Goal: Task Accomplishment & Management: Manage account settings

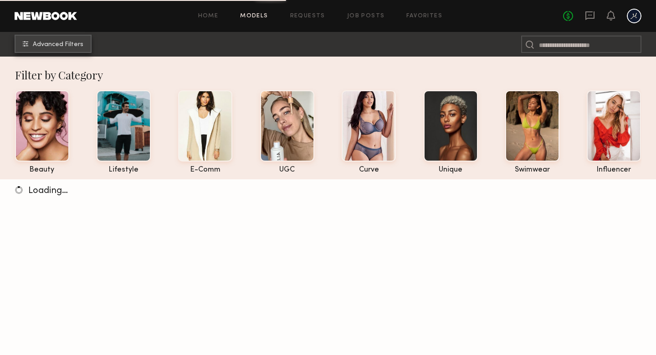
click at [67, 46] on span "Advanced Filters" at bounding box center [58, 44] width 51 height 6
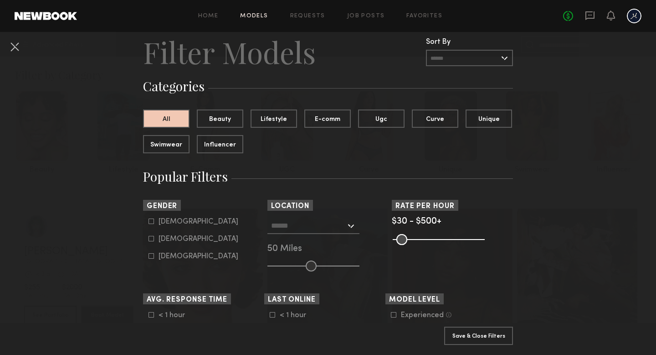
scroll to position [35, 0]
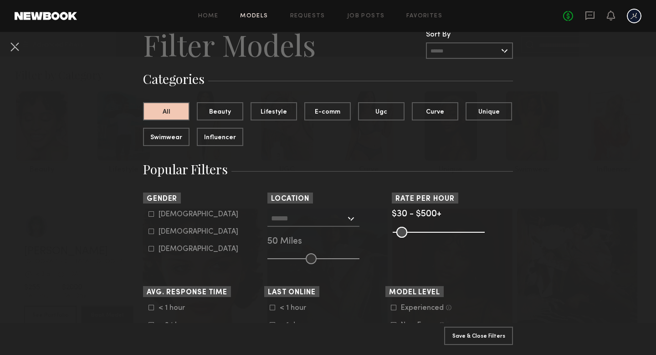
click at [161, 215] on div "[DEMOGRAPHIC_DATA]" at bounding box center [199, 213] width 80 height 5
type input "*"
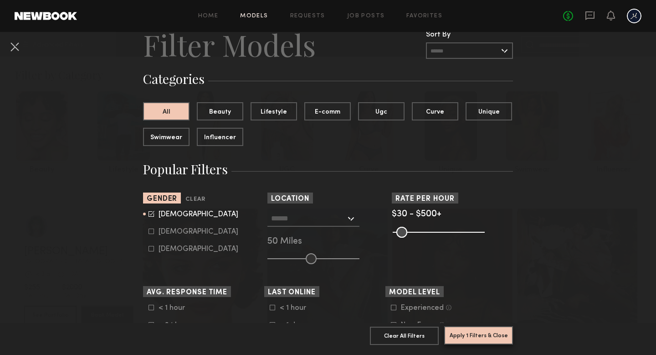
click at [481, 330] on button "Apply 1 Filters & Close" at bounding box center [478, 335] width 69 height 18
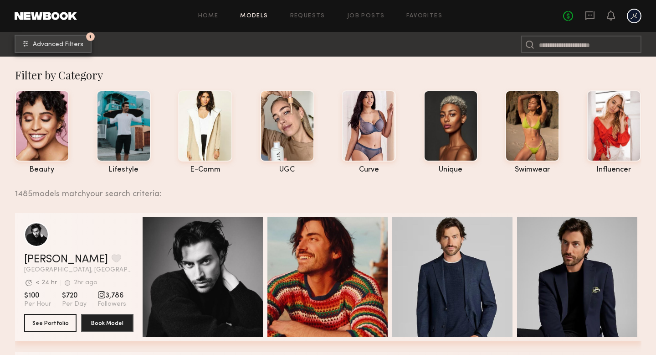
click at [75, 51] on button "1 Advanced Filters" at bounding box center [53, 44] width 77 height 18
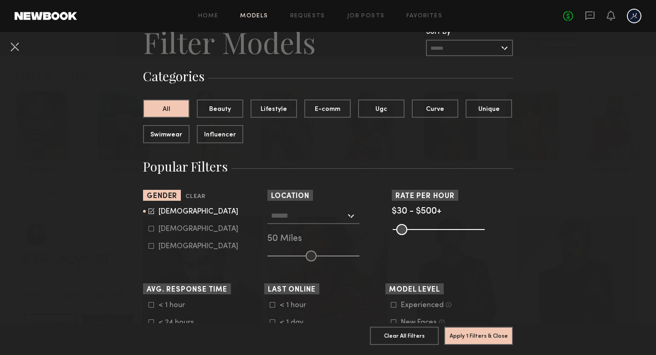
scroll to position [37, 0]
click at [295, 215] on input "text" at bounding box center [308, 215] width 75 height 15
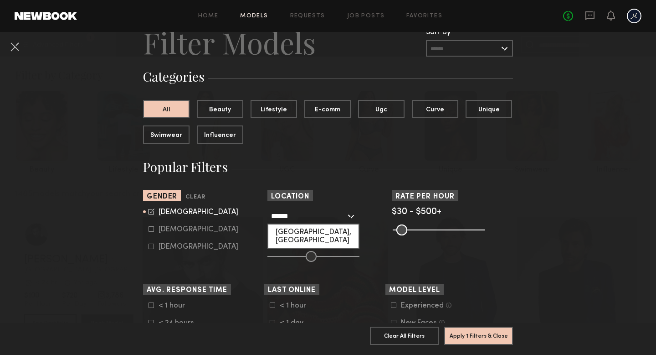
click at [296, 234] on div "[GEOGRAPHIC_DATA], [GEOGRAPHIC_DATA]" at bounding box center [313, 236] width 90 height 24
type input "**********"
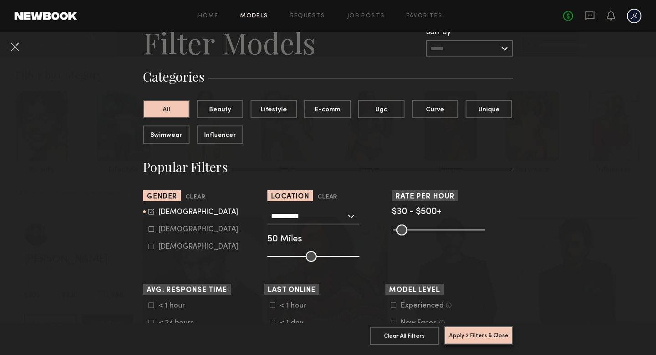
click at [495, 332] on button "Apply 2 Filters & Close" at bounding box center [478, 335] width 69 height 18
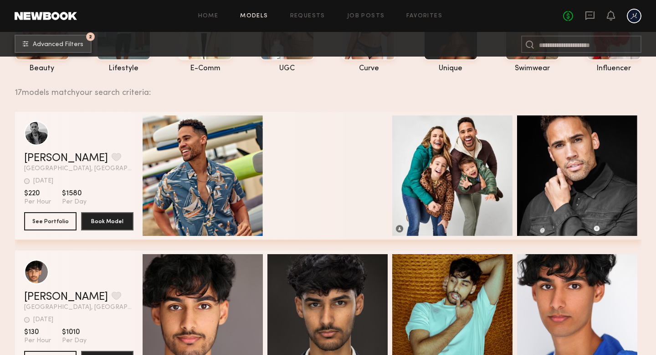
scroll to position [75, 0]
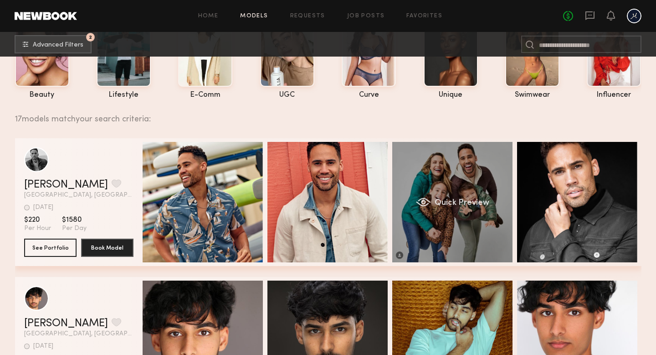
click at [441, 206] on span "Quick Preview" at bounding box center [461, 203] width 55 height 8
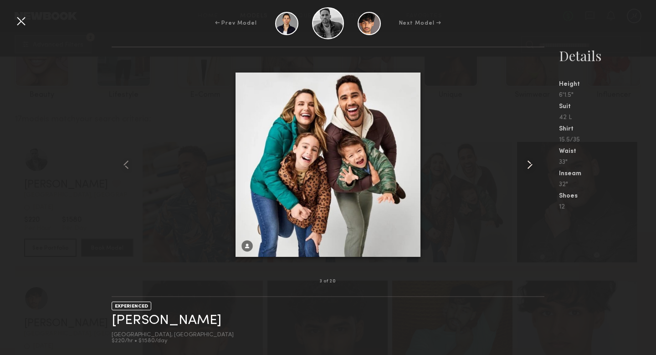
click at [531, 164] on common-icon at bounding box center [530, 164] width 15 height 15
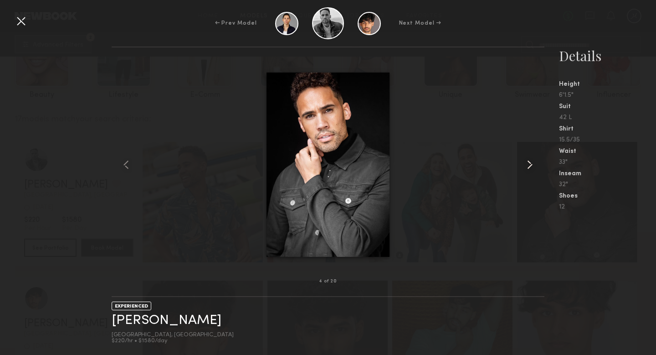
click at [531, 164] on common-icon at bounding box center [530, 164] width 15 height 15
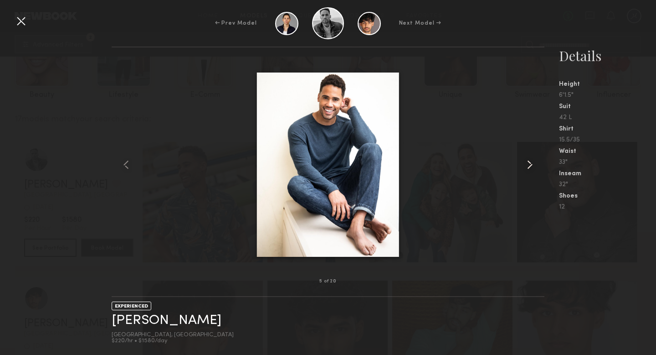
click at [531, 164] on common-icon at bounding box center [530, 164] width 15 height 15
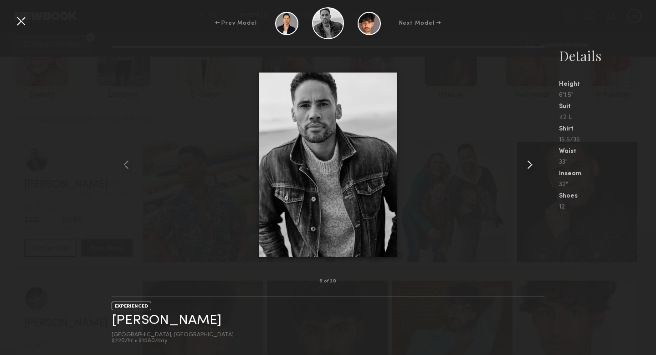
click at [531, 164] on common-icon at bounding box center [530, 164] width 15 height 15
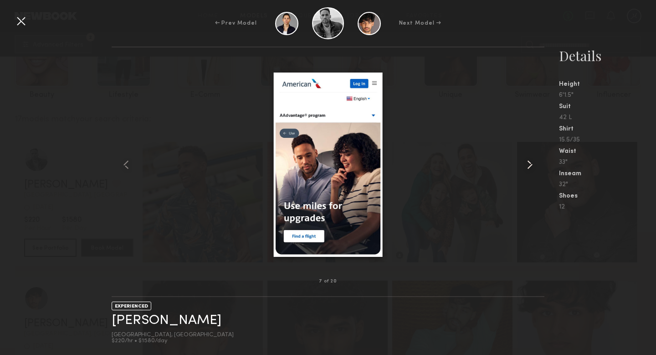
click at [531, 164] on common-icon at bounding box center [530, 164] width 15 height 15
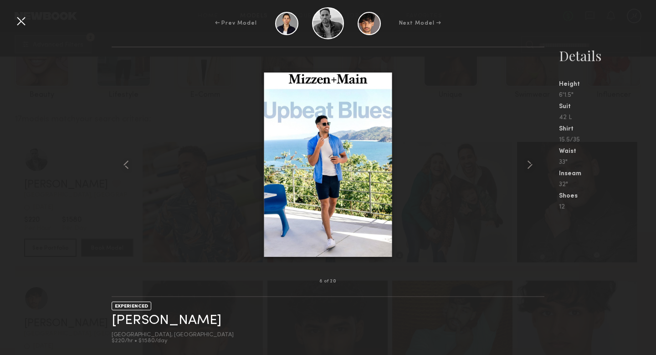
click at [12, 21] on div "← Prev Model Next Model →" at bounding box center [328, 23] width 656 height 32
click at [20, 21] on div at bounding box center [21, 21] width 15 height 15
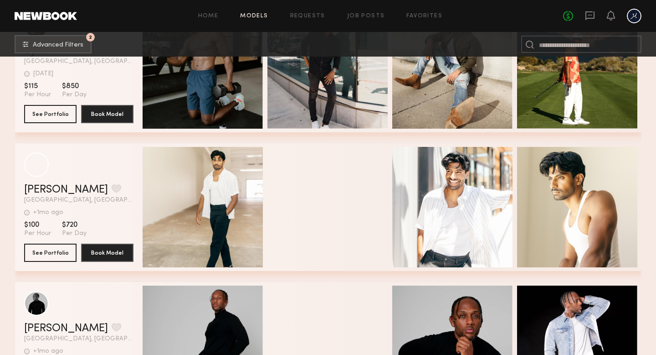
scroll to position [918, 0]
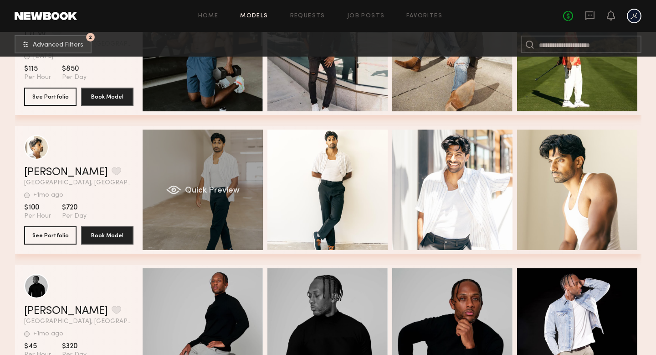
click at [227, 183] on div "Quick Preview" at bounding box center [203, 189] width 120 height 120
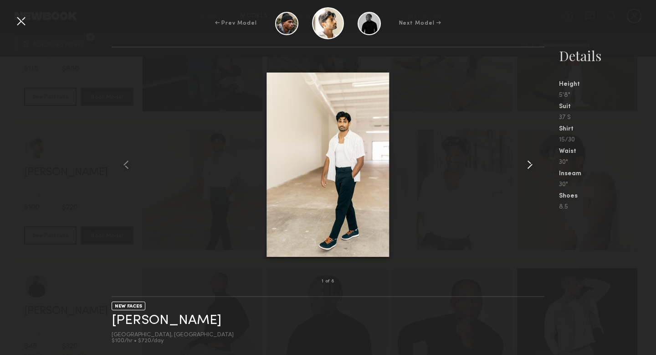
click at [528, 165] on common-icon at bounding box center [530, 164] width 15 height 15
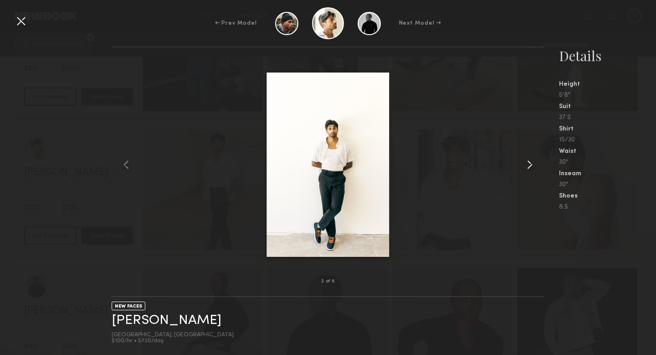
click at [528, 165] on common-icon at bounding box center [530, 164] width 15 height 15
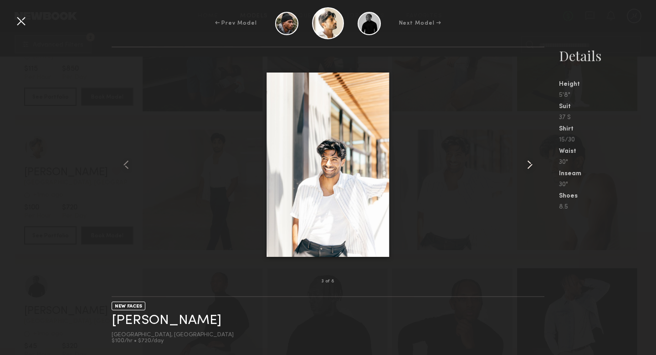
click at [528, 165] on common-icon at bounding box center [530, 164] width 15 height 15
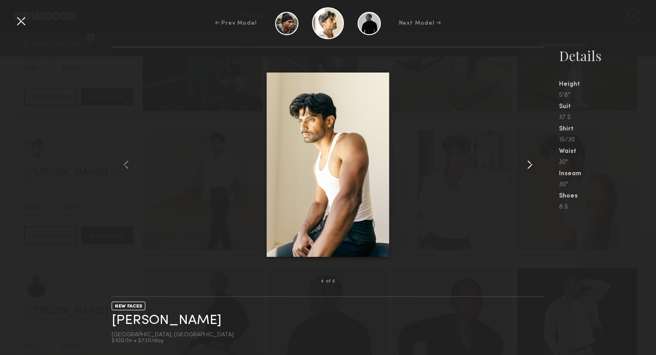
click at [528, 165] on common-icon at bounding box center [530, 164] width 15 height 15
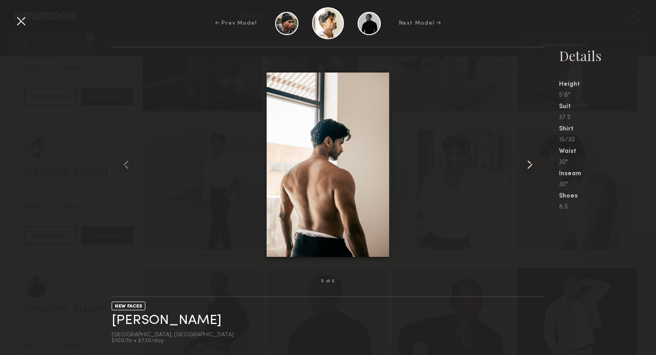
click at [528, 165] on common-icon at bounding box center [530, 164] width 15 height 15
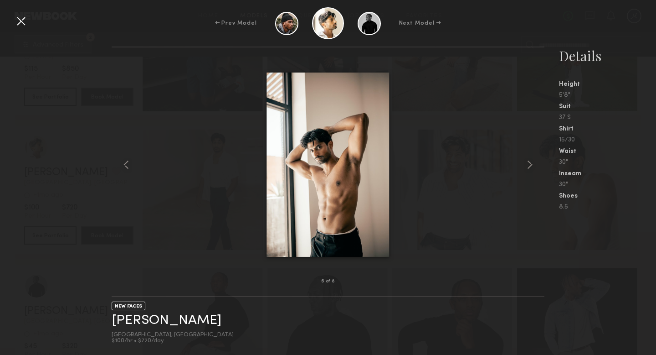
click at [21, 22] on div at bounding box center [21, 21] width 15 height 15
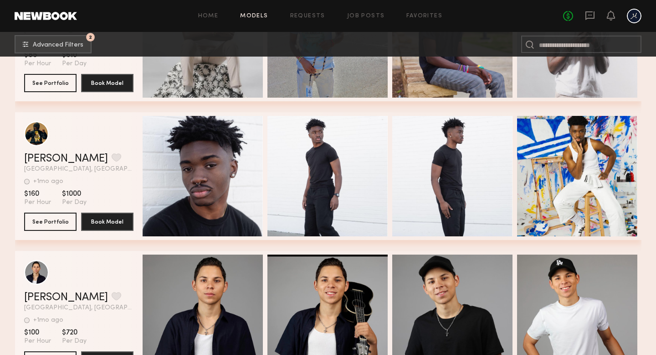
scroll to position [1631, 0]
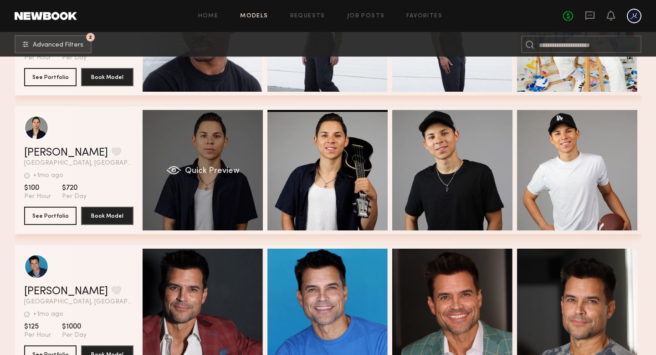
click at [177, 154] on div "Quick Preview" at bounding box center [203, 170] width 120 height 120
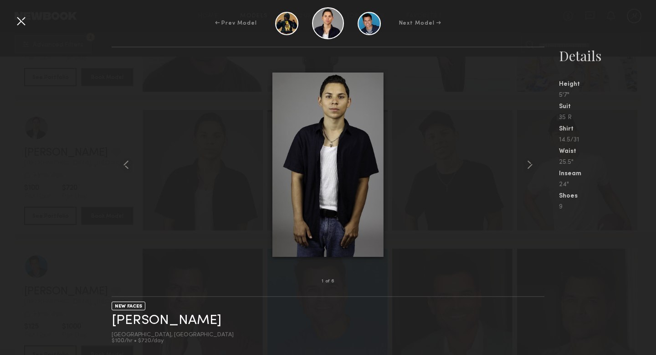
click at [16, 25] on div at bounding box center [21, 21] width 15 height 15
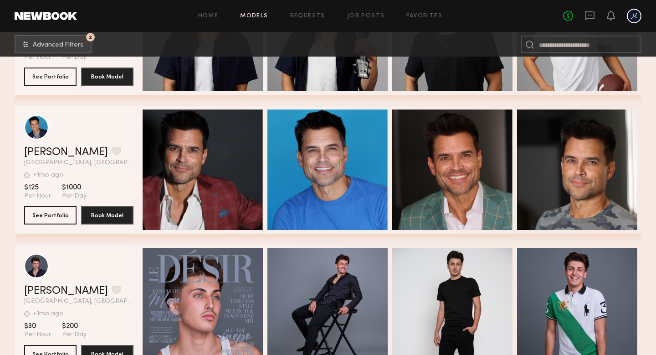
scroll to position [1771, 0]
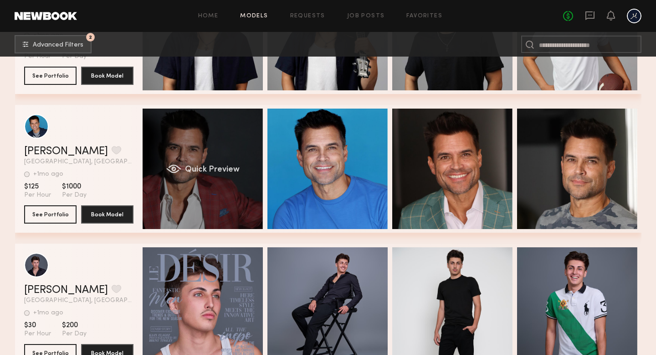
click at [175, 198] on div "Quick Preview" at bounding box center [203, 168] width 120 height 120
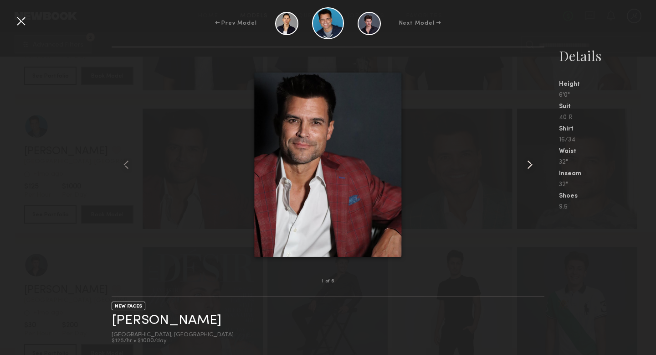
click at [528, 165] on common-icon at bounding box center [530, 164] width 15 height 15
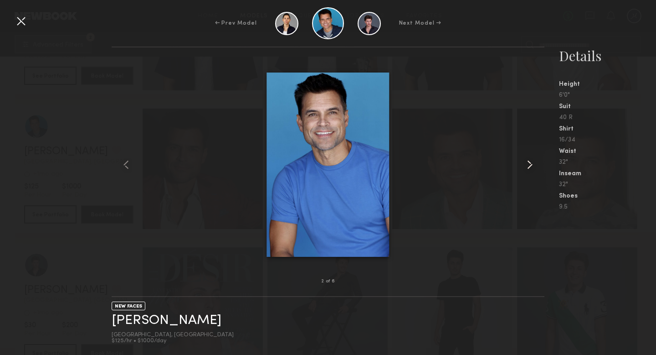
click at [529, 165] on common-icon at bounding box center [530, 164] width 15 height 15
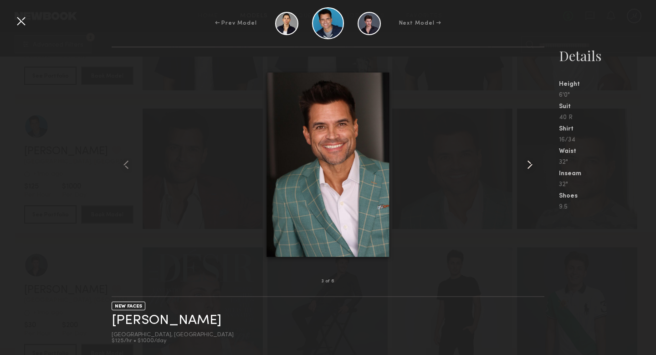
click at [529, 165] on common-icon at bounding box center [530, 164] width 15 height 15
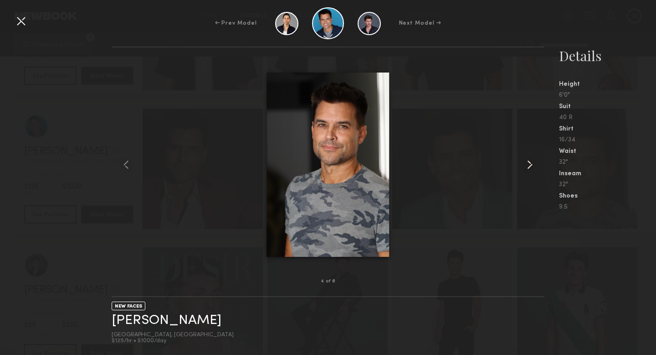
click at [529, 165] on common-icon at bounding box center [530, 164] width 15 height 15
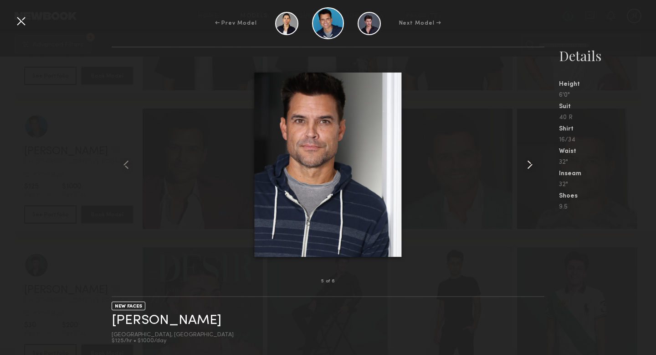
click at [529, 165] on common-icon at bounding box center [530, 164] width 15 height 15
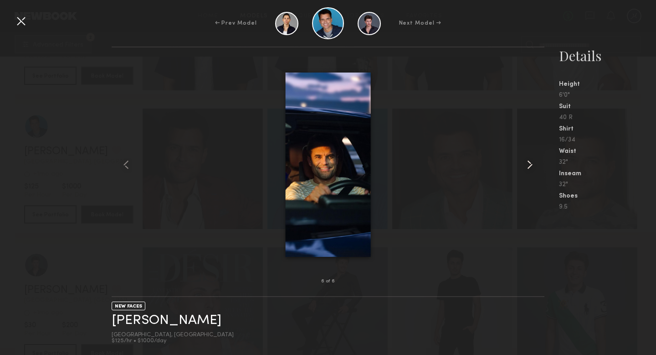
click at [529, 165] on common-icon at bounding box center [530, 164] width 15 height 15
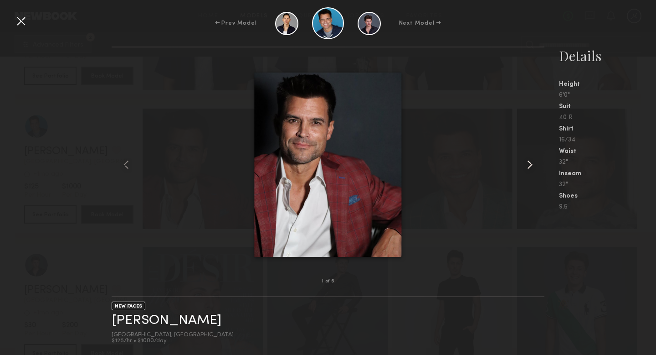
click at [529, 165] on common-icon at bounding box center [530, 164] width 15 height 15
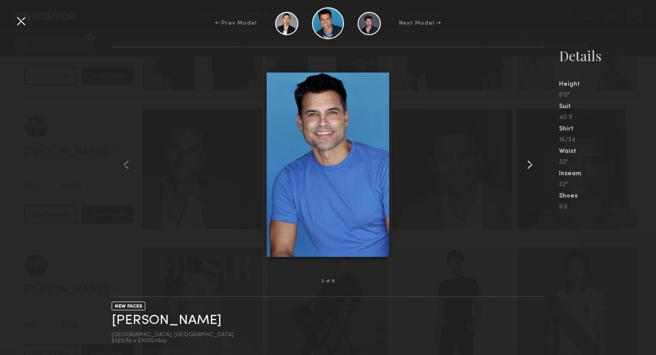
click at [529, 165] on common-icon at bounding box center [530, 164] width 15 height 15
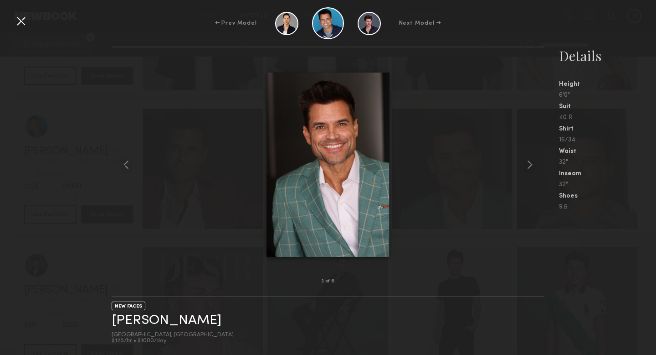
click at [21, 23] on div at bounding box center [21, 21] width 15 height 15
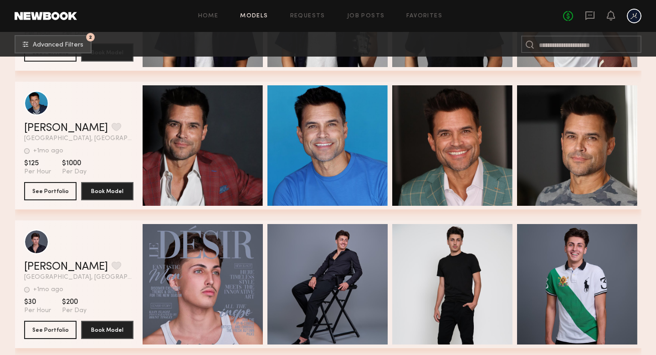
scroll to position [1802, 0]
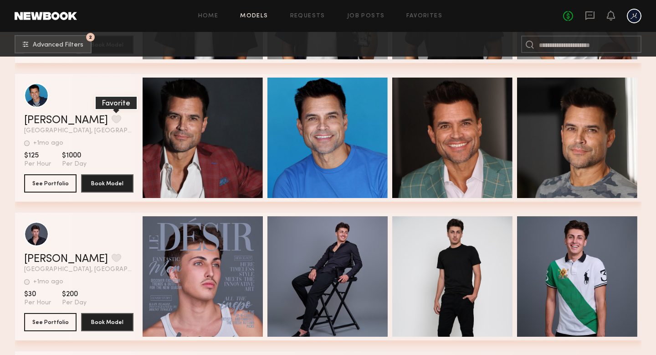
click at [112, 115] on button "grid" at bounding box center [117, 119] width 10 height 8
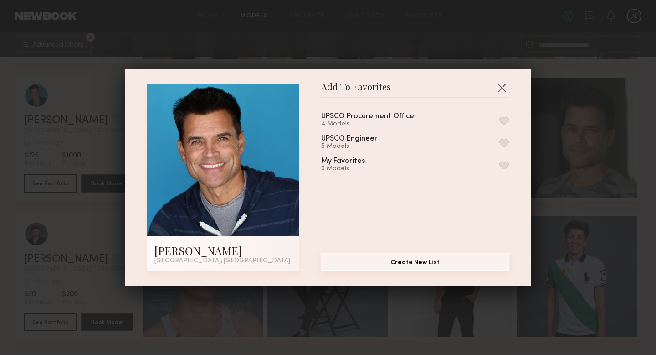
click at [389, 264] on button "Create New List" at bounding box center [415, 261] width 188 height 18
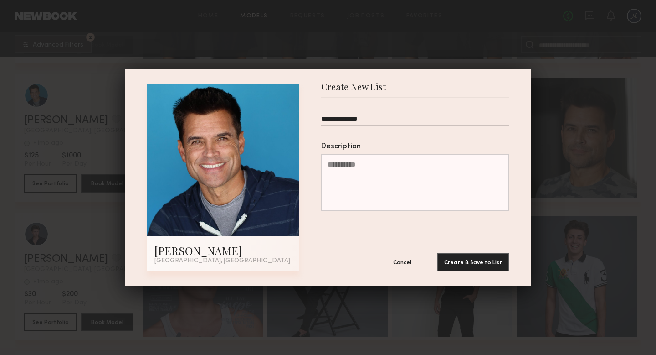
type input "**********"
click at [437, 253] on button "Create & Save to List" at bounding box center [473, 262] width 72 height 18
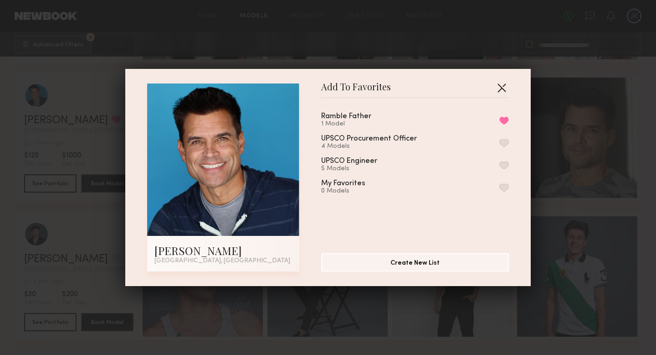
click at [499, 84] on button "button" at bounding box center [501, 87] width 15 height 15
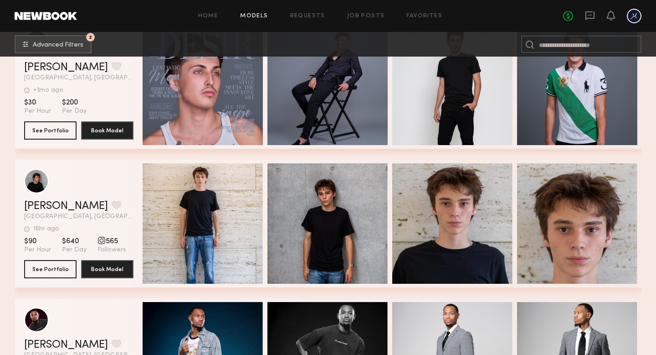
scroll to position [1993, 0]
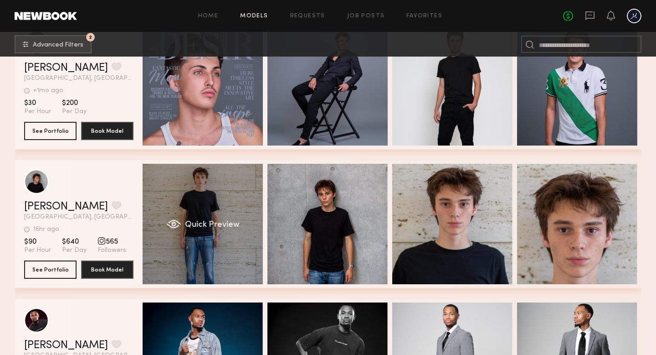
click at [213, 252] on div "Quick Preview" at bounding box center [203, 224] width 120 height 120
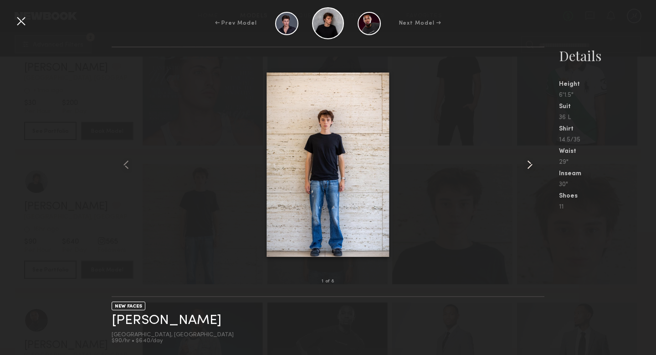
click at [529, 164] on common-icon at bounding box center [530, 164] width 15 height 15
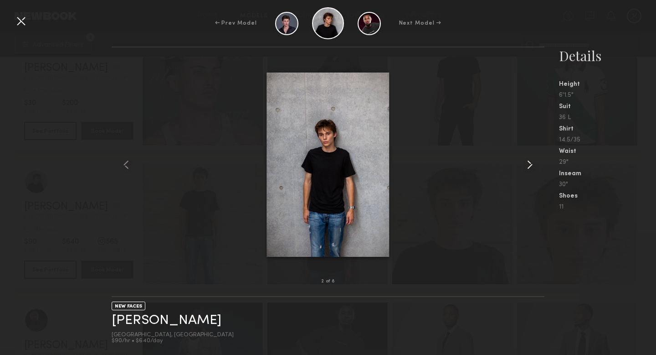
click at [529, 164] on common-icon at bounding box center [530, 164] width 15 height 15
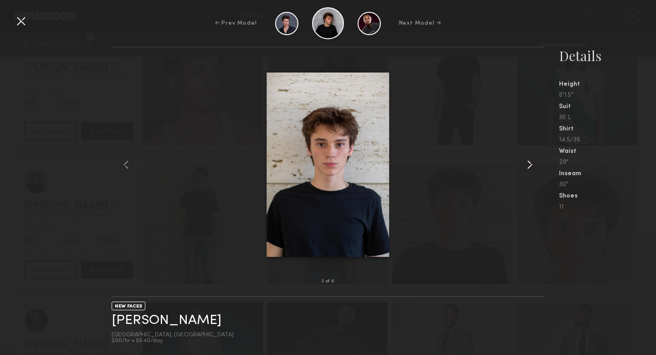
click at [529, 164] on common-icon at bounding box center [530, 164] width 15 height 15
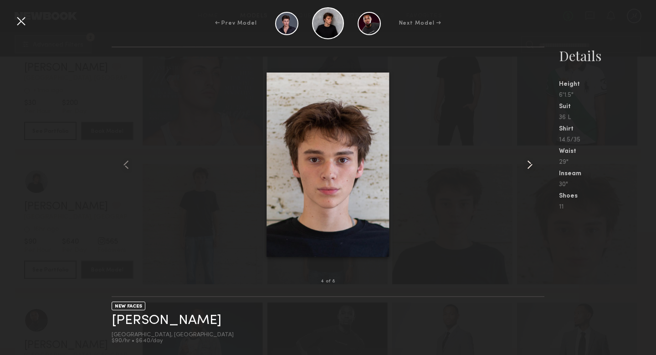
click at [530, 163] on common-icon at bounding box center [530, 164] width 15 height 15
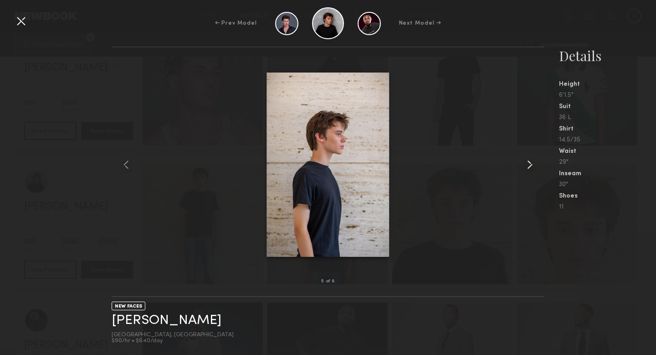
click at [530, 163] on common-icon at bounding box center [530, 164] width 15 height 15
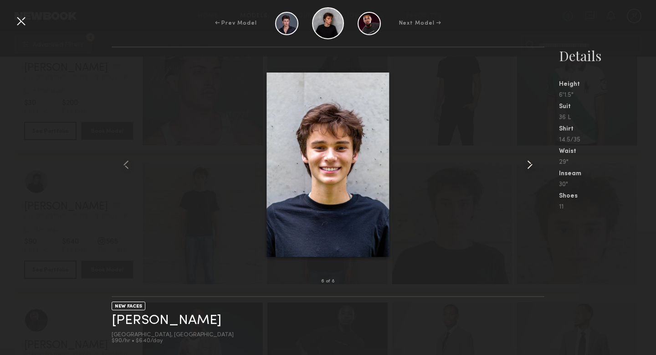
click at [530, 163] on common-icon at bounding box center [530, 164] width 15 height 15
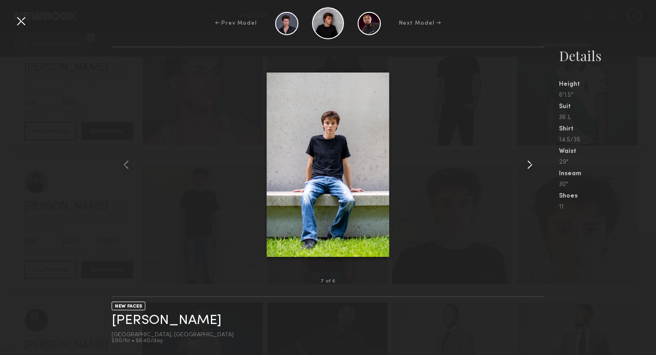
click at [530, 163] on common-icon at bounding box center [530, 164] width 15 height 15
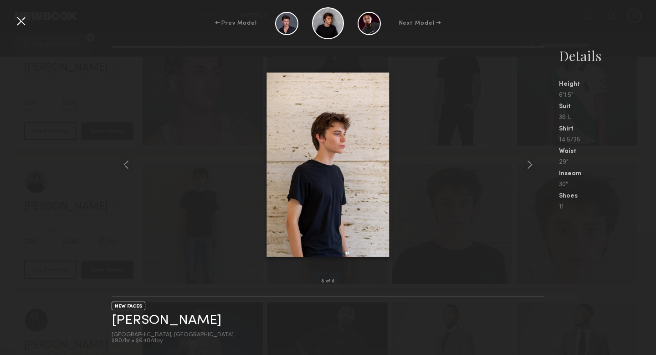
click at [72, 221] on div "8 of 8 NEW FACES [PERSON_NAME] [GEOGRAPHIC_DATA], [GEOGRAPHIC_DATA] $90/hr • $6…" at bounding box center [328, 200] width 656 height 308
click at [21, 22] on div at bounding box center [21, 21] width 15 height 15
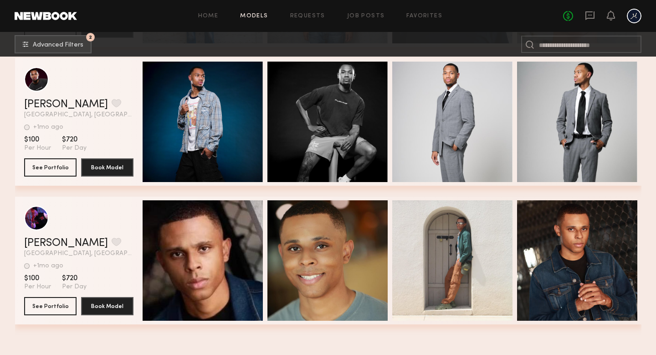
scroll to position [2234, 0]
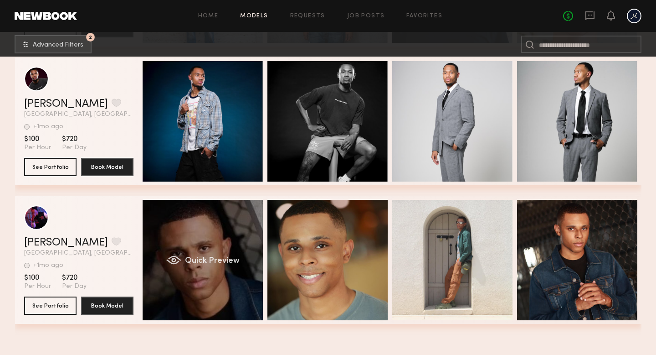
click at [205, 240] on div "Quick Preview" at bounding box center [203, 260] width 120 height 120
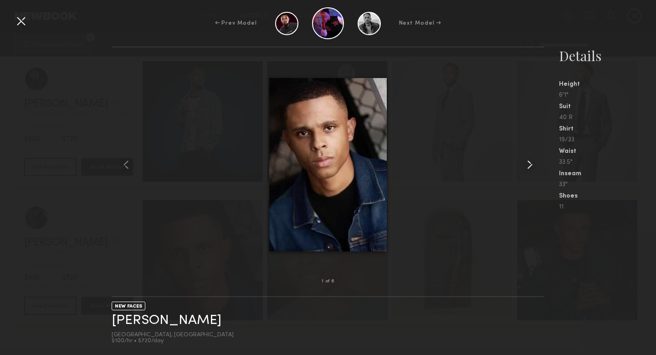
click at [531, 164] on common-icon at bounding box center [530, 164] width 15 height 15
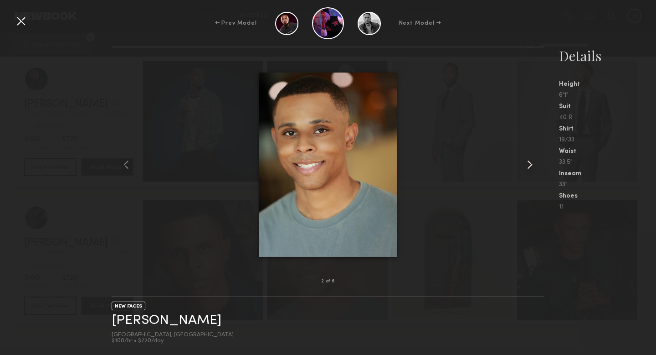
click at [531, 163] on common-icon at bounding box center [530, 164] width 15 height 15
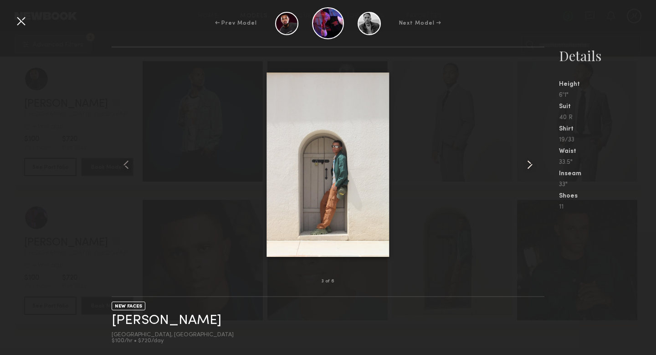
click at [531, 163] on common-icon at bounding box center [530, 164] width 15 height 15
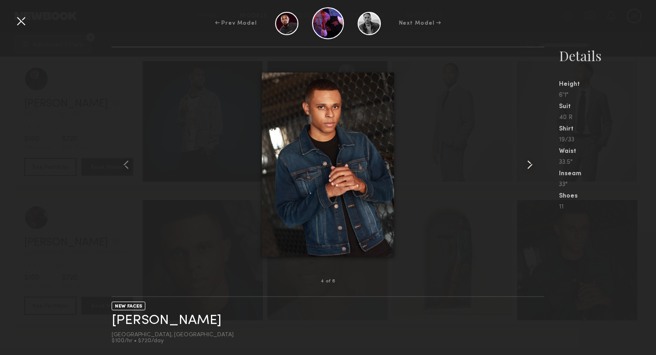
click at [531, 163] on common-icon at bounding box center [530, 164] width 15 height 15
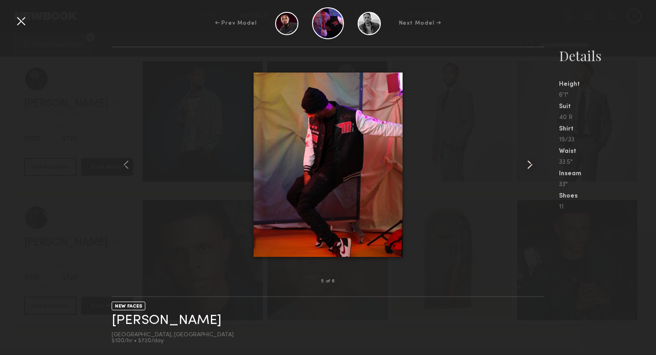
click at [531, 163] on common-icon at bounding box center [530, 164] width 15 height 15
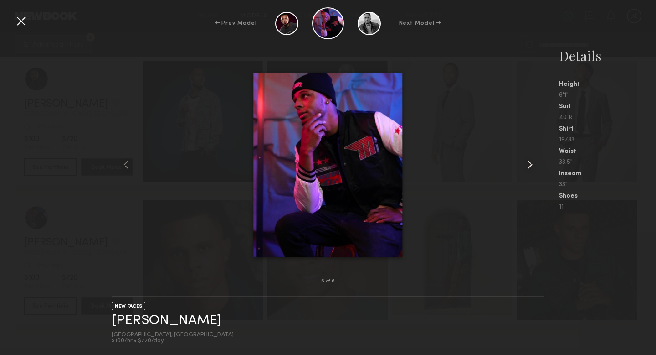
click at [531, 163] on common-icon at bounding box center [530, 164] width 15 height 15
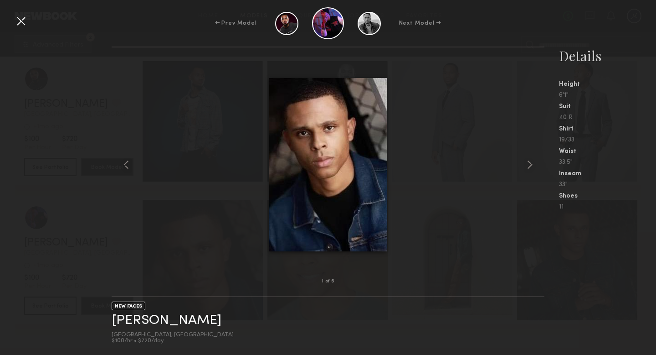
click at [21, 23] on div at bounding box center [21, 21] width 15 height 15
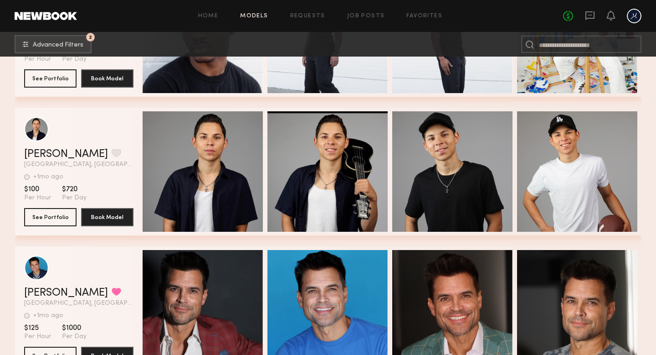
scroll to position [1736, 0]
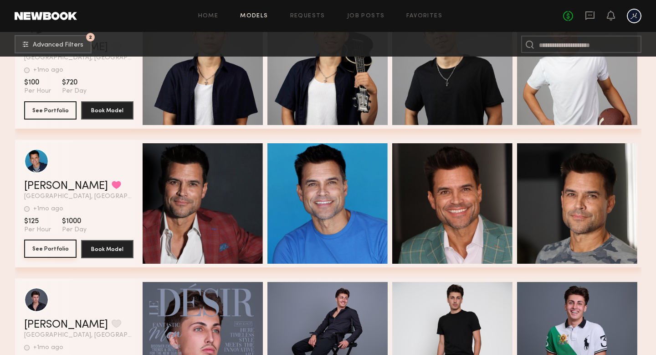
click at [57, 247] on button "See Portfolio" at bounding box center [50, 248] width 52 height 18
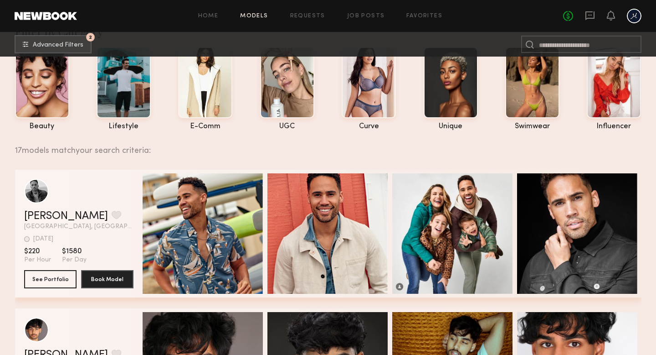
scroll to position [0, 0]
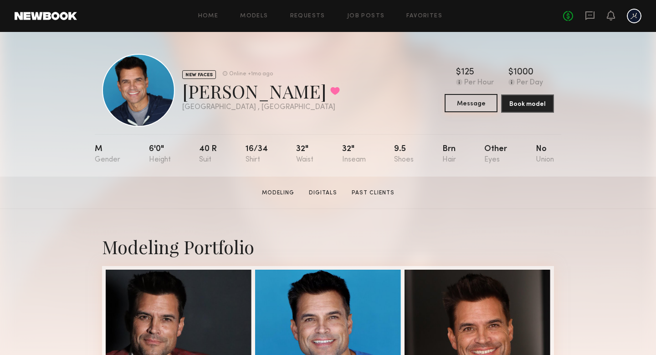
click at [472, 104] on button "Message" at bounding box center [471, 103] width 53 height 18
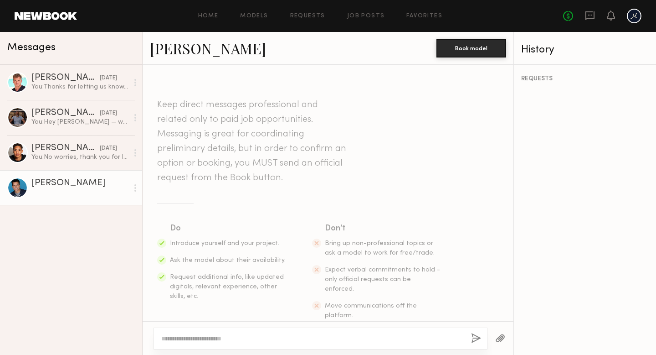
scroll to position [14, 0]
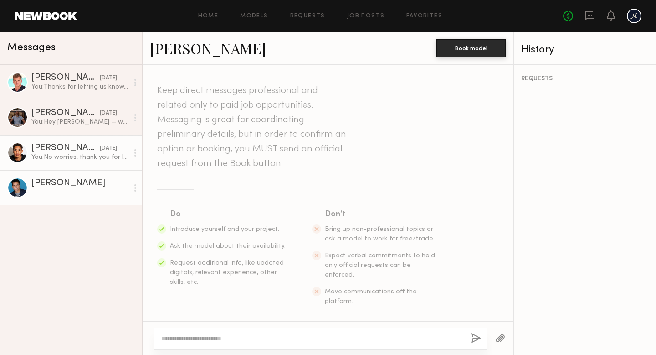
click at [83, 150] on div "Myles C." at bounding box center [65, 148] width 68 height 9
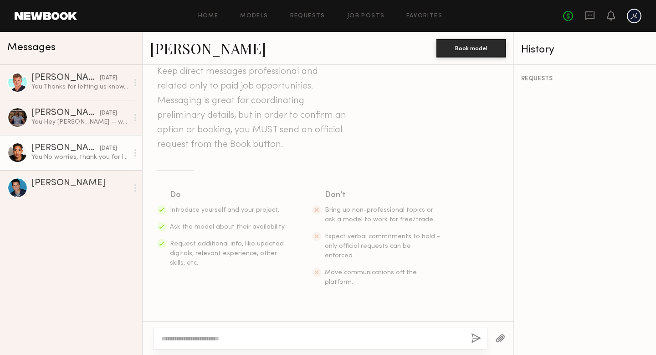
scroll to position [3, 0]
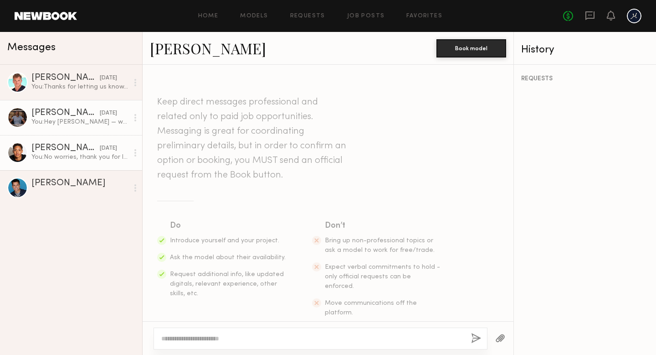
click at [81, 117] on div "Michael L." at bounding box center [65, 112] width 68 height 9
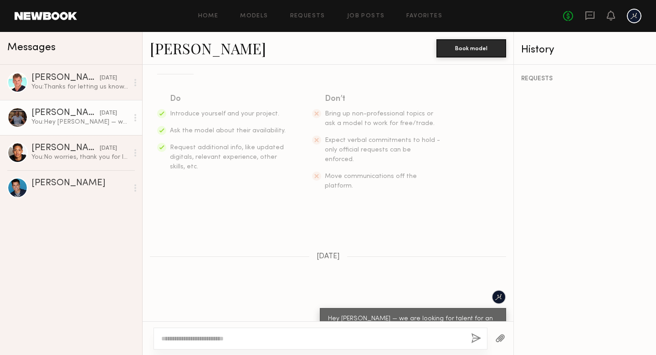
scroll to position [242, 0]
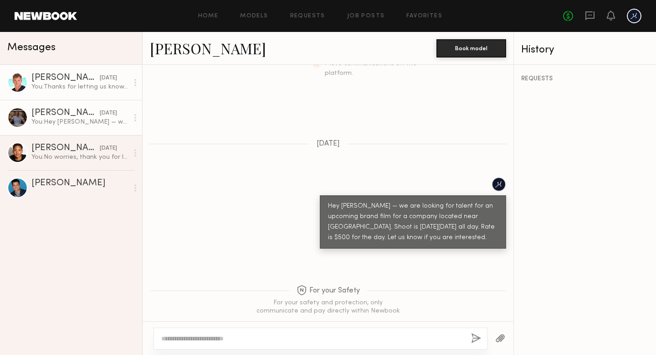
click at [63, 80] on div "Derek P." at bounding box center [65, 77] width 68 height 9
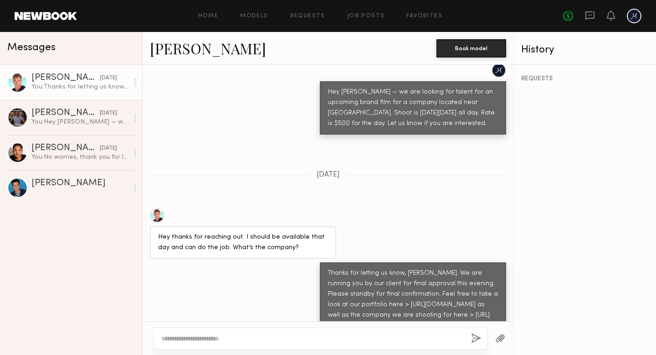
scroll to position [303, 0]
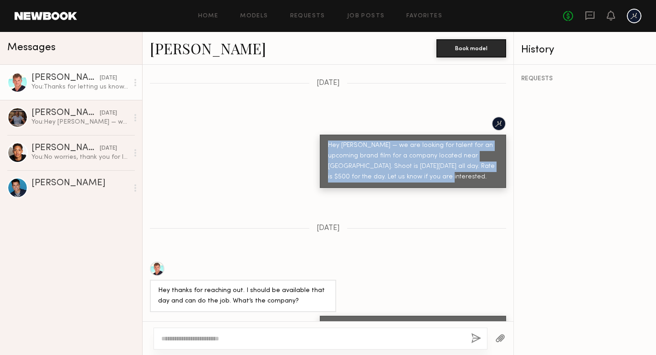
drag, startPoint x: 408, startPoint y: 158, endPoint x: 324, endPoint y: 120, distance: 91.8
click at [324, 134] on div "Hey Derek — we are looking for talent for an upcoming brand film for a company …" at bounding box center [413, 160] width 186 height 53
copy div "Hey Derek — we are looking for talent for an upcoming brand film for a company …"
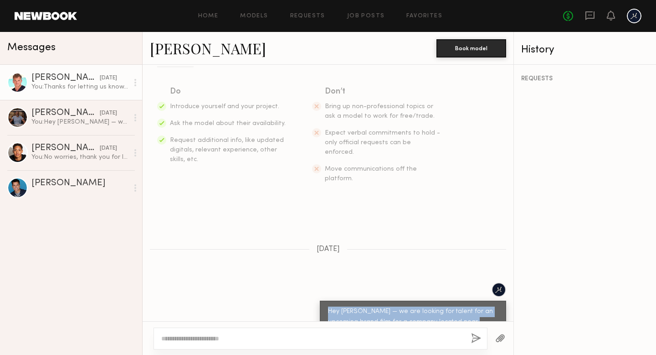
scroll to position [60, 0]
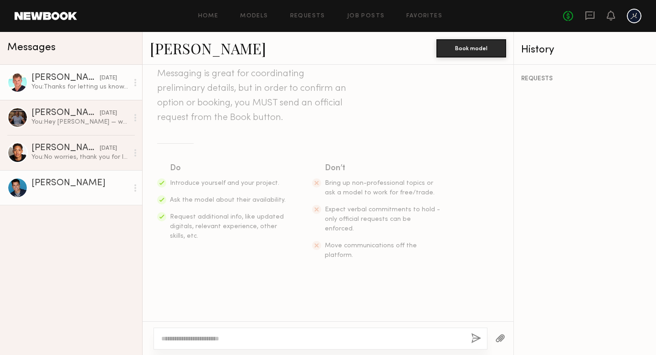
click at [85, 178] on link "Justin C." at bounding box center [71, 187] width 142 height 35
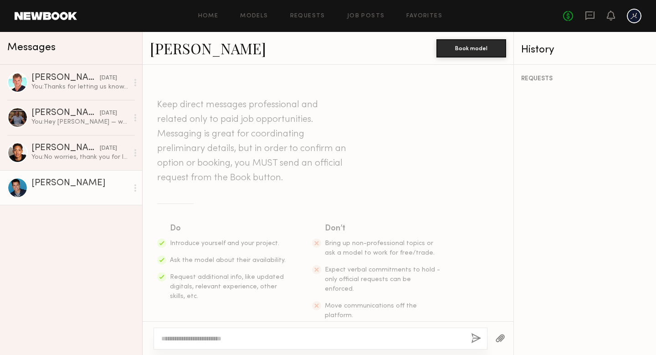
scroll to position [14, 0]
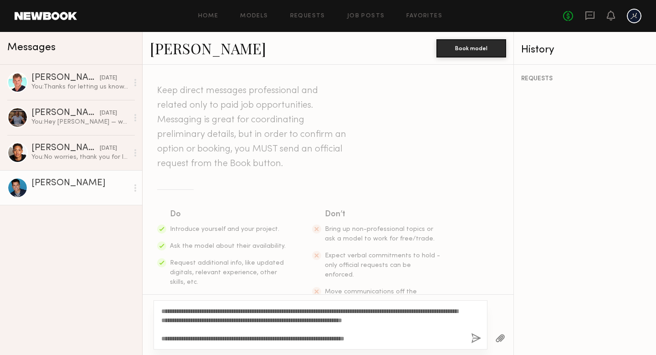
type textarea "**********"
click at [475, 340] on button "button" at bounding box center [476, 338] width 10 height 11
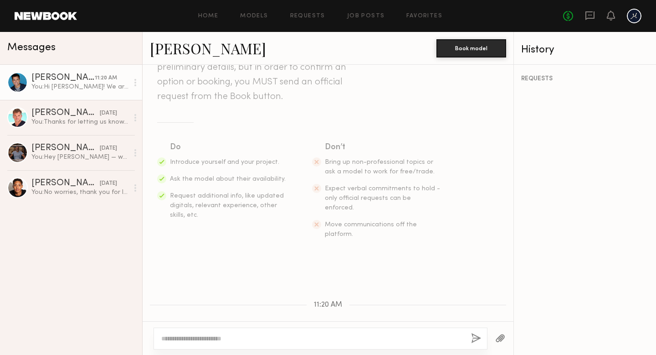
scroll to position [0, 0]
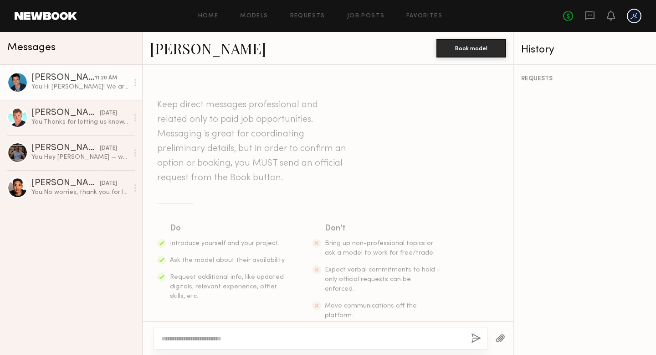
click at [19, 82] on div at bounding box center [17, 82] width 21 height 21
click at [265, 16] on link "Models" at bounding box center [254, 16] width 28 height 6
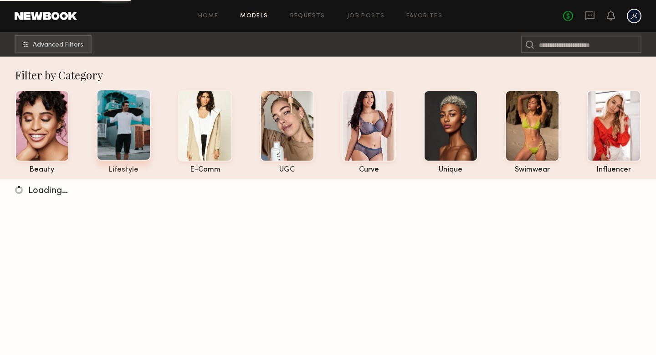
click at [127, 155] on div at bounding box center [124, 124] width 54 height 71
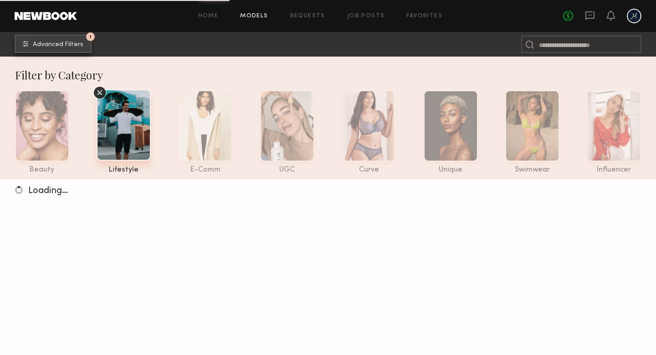
click at [68, 35] on button "1 Advanced Filters" at bounding box center [53, 44] width 77 height 18
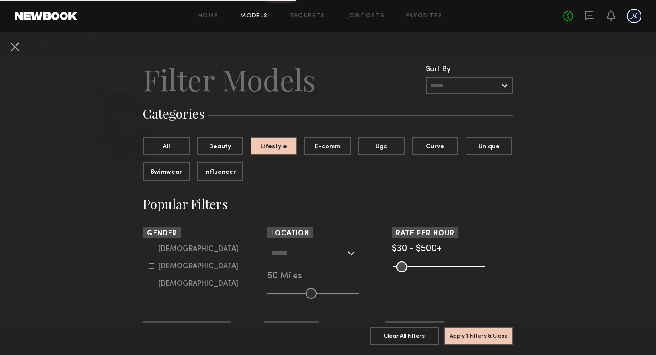
click at [282, 252] on input "text" at bounding box center [308, 252] width 75 height 15
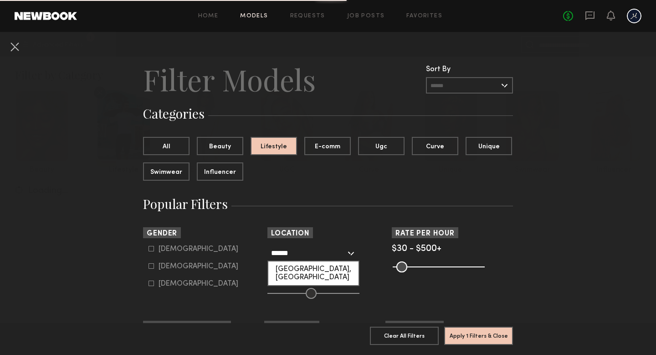
click at [312, 271] on div "[GEOGRAPHIC_DATA], [GEOGRAPHIC_DATA]" at bounding box center [313, 273] width 90 height 24
type input "**********"
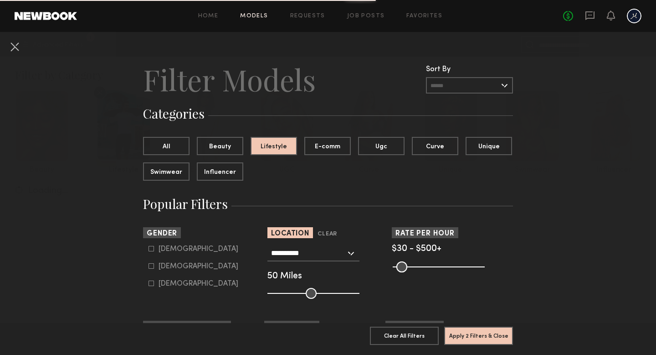
click at [171, 252] on div "[DEMOGRAPHIC_DATA]" at bounding box center [199, 248] width 80 height 5
type input "*"
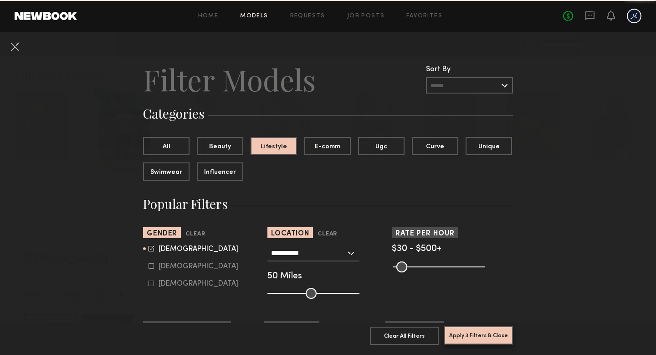
click at [468, 332] on button "Apply 3 Filters & Close" at bounding box center [478, 335] width 69 height 18
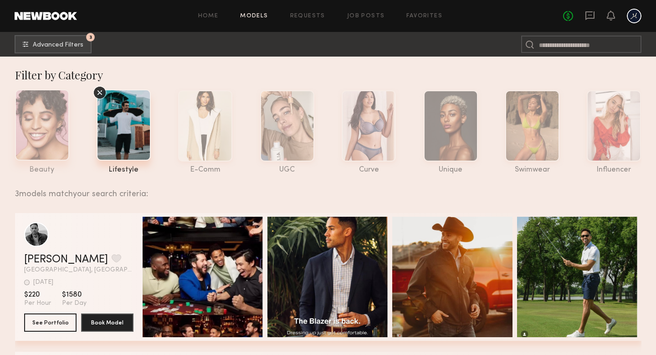
click at [56, 138] on div at bounding box center [42, 124] width 54 height 71
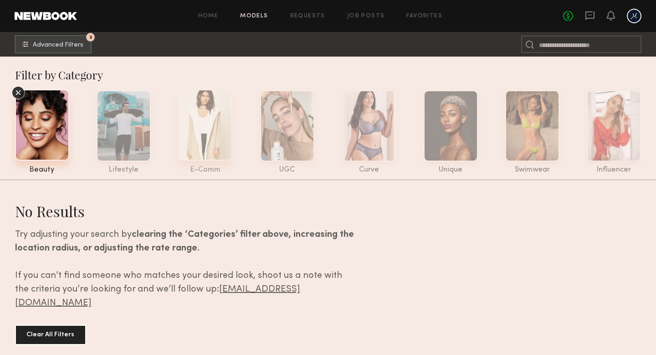
click at [208, 149] on div at bounding box center [205, 124] width 54 height 71
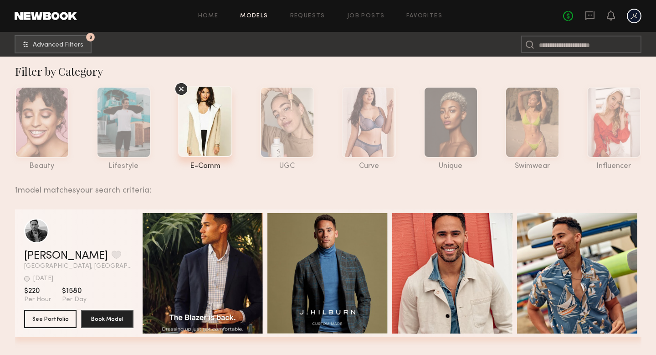
scroll to position [3, 0]
click at [270, 124] on div at bounding box center [287, 121] width 54 height 71
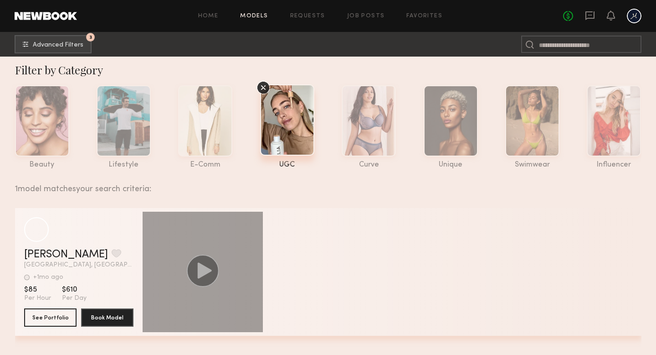
scroll to position [5, 0]
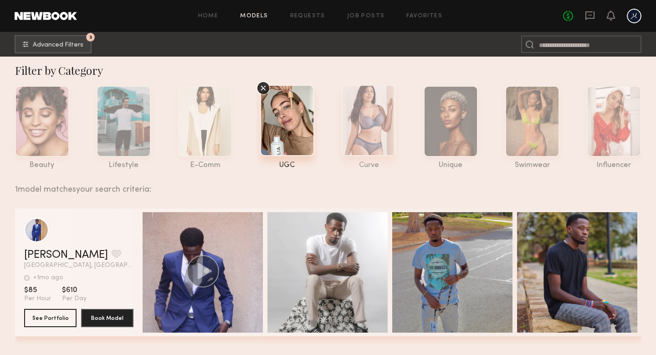
click at [376, 118] on div at bounding box center [369, 120] width 54 height 71
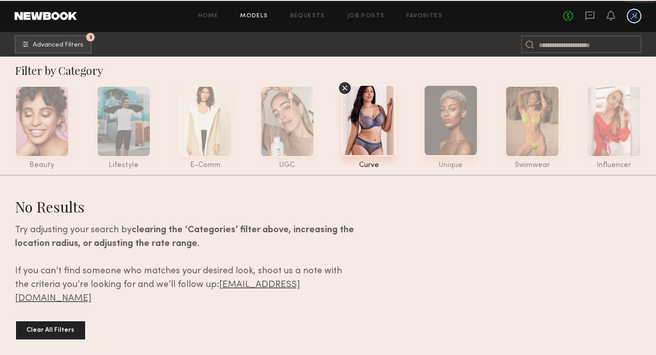
click at [450, 136] on div at bounding box center [451, 120] width 54 height 71
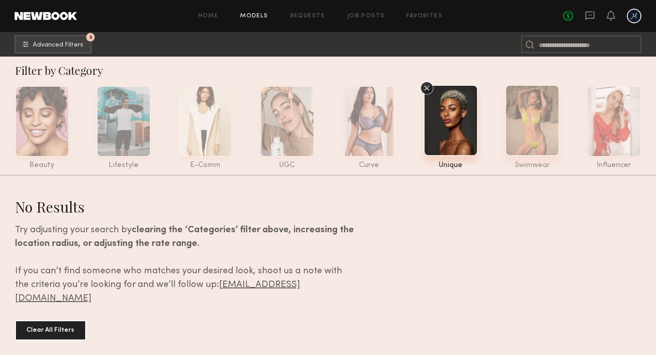
click at [513, 114] on div at bounding box center [532, 120] width 54 height 71
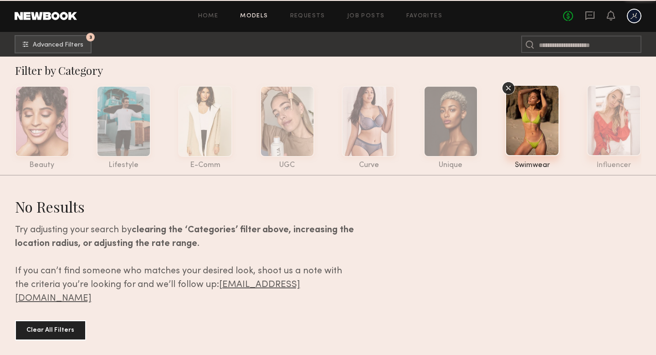
click at [611, 110] on div at bounding box center [614, 120] width 54 height 71
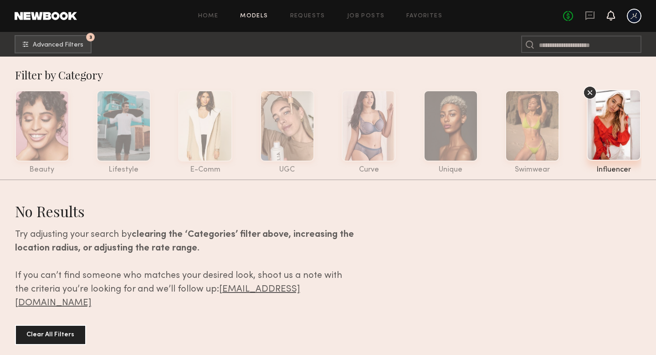
click at [613, 19] on icon at bounding box center [611, 15] width 8 height 10
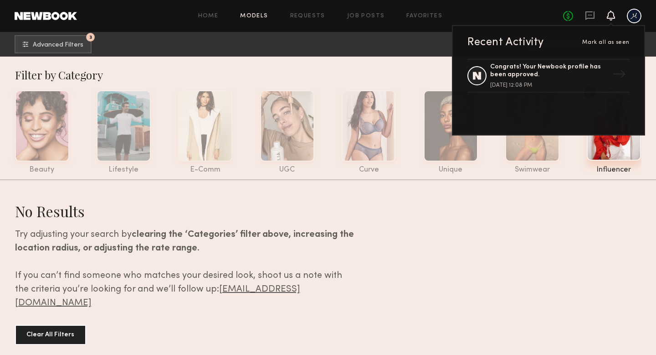
click at [581, 6] on header "Home Models Requests Job Posts Favorites Sign Out No fees up to $5,000 Recent A…" at bounding box center [328, 16] width 656 height 32
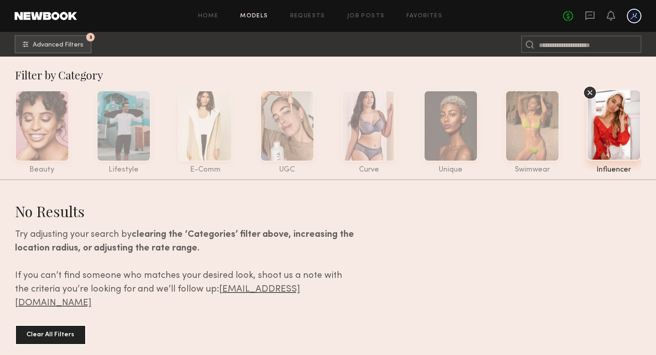
click at [591, 24] on header "Home Models Requests Job Posts Favorites Sign Out No fees up to $5,000" at bounding box center [328, 16] width 656 height 32
click at [591, 17] on icon at bounding box center [590, 15] width 10 height 10
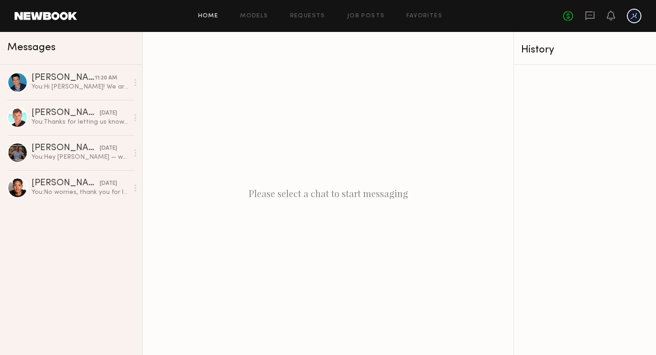
click at [216, 14] on link "Home" at bounding box center [208, 16] width 21 height 6
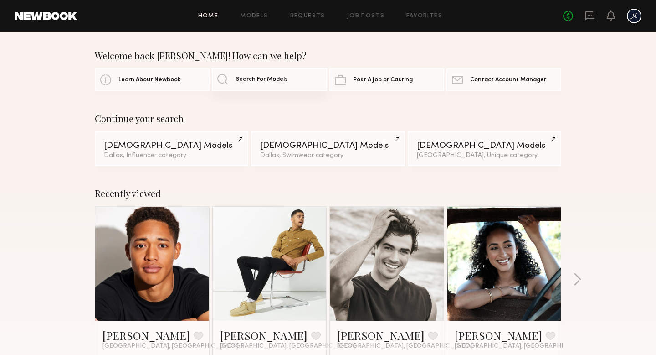
click at [242, 78] on span "Search For Models" at bounding box center [262, 80] width 52 height 6
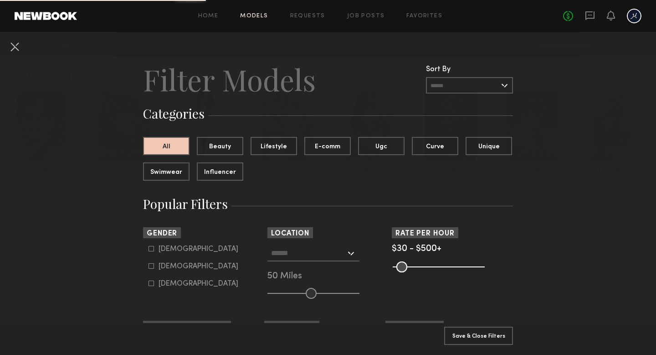
click at [68, 19] on link at bounding box center [46, 16] width 62 height 8
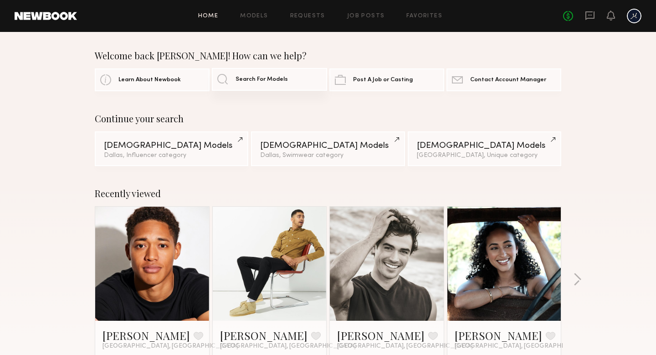
click at [300, 75] on link "Search For Models" at bounding box center [269, 79] width 115 height 23
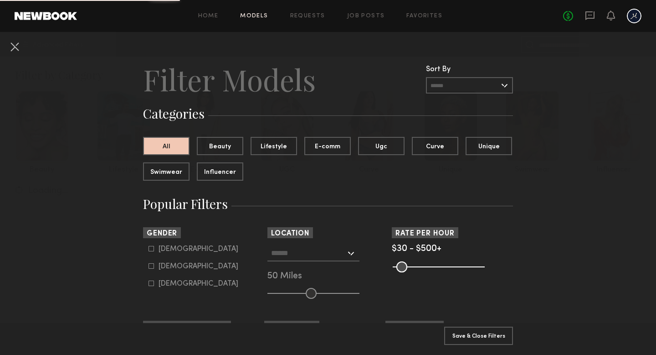
click at [164, 248] on div "[DEMOGRAPHIC_DATA]" at bounding box center [199, 248] width 80 height 5
type input "*"
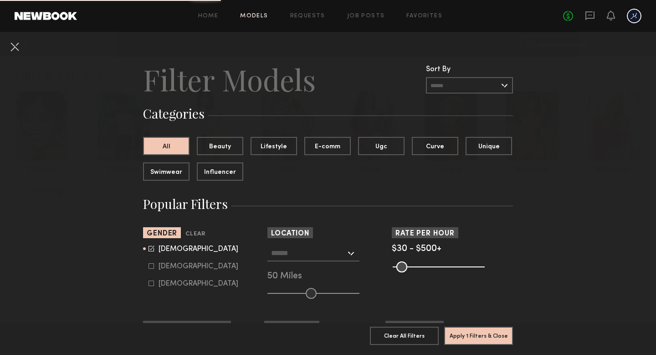
click at [291, 252] on input "text" at bounding box center [308, 252] width 75 height 15
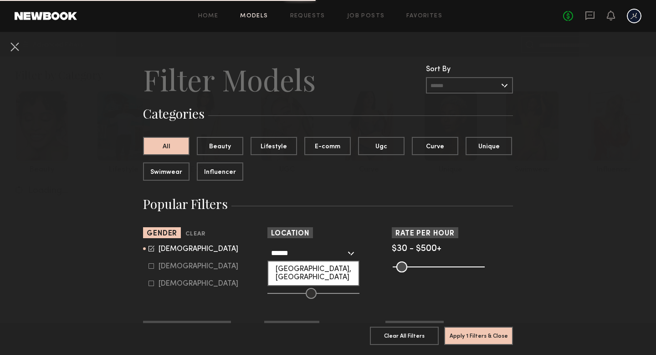
click at [311, 269] on div "[GEOGRAPHIC_DATA], [GEOGRAPHIC_DATA]" at bounding box center [313, 273] width 90 height 24
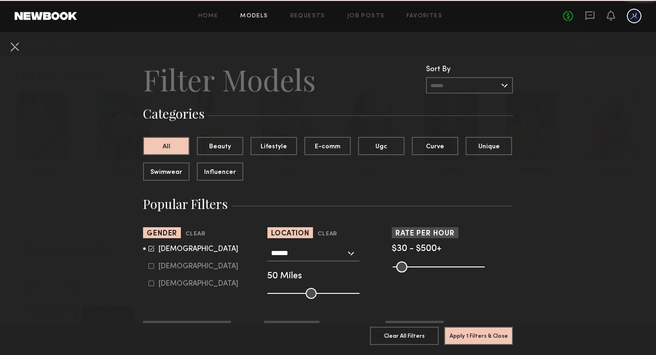
type input "**********"
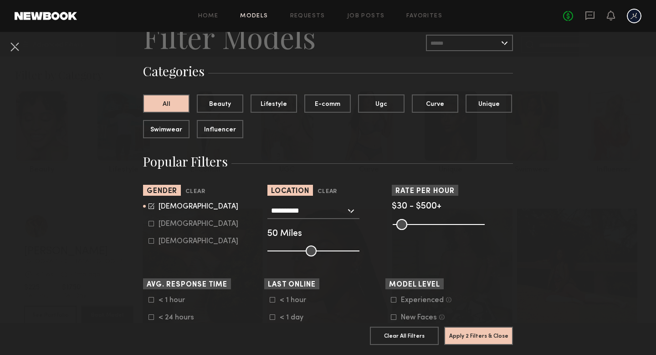
scroll to position [54, 0]
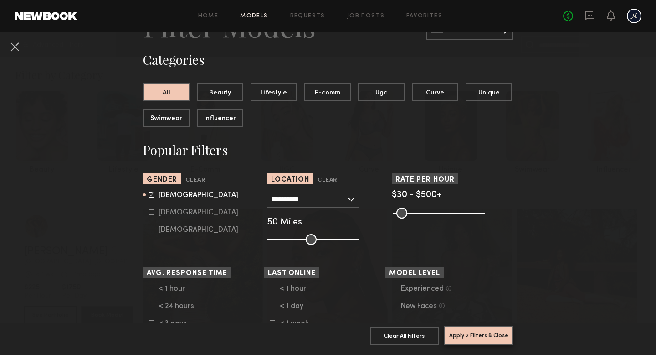
click at [453, 330] on button "Apply 2 Filters & Close" at bounding box center [478, 335] width 69 height 18
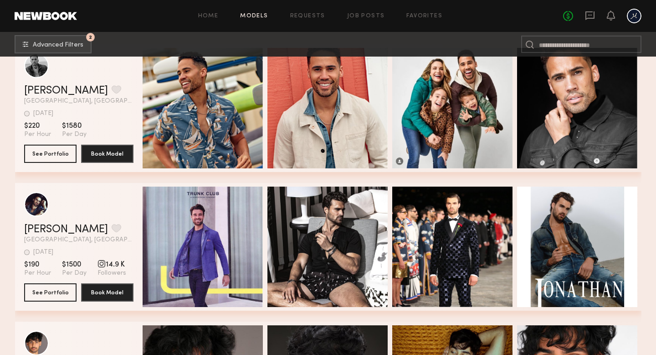
scroll to position [258, 0]
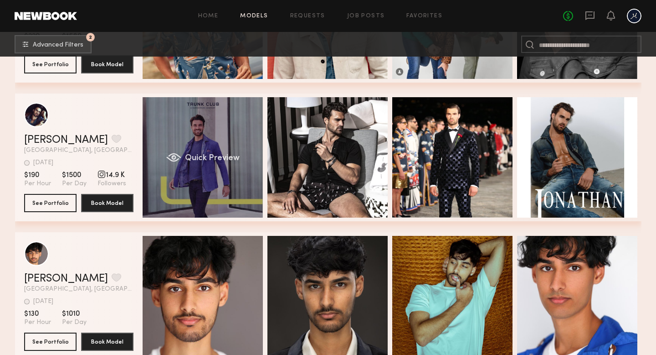
click at [189, 147] on div "Quick Preview" at bounding box center [203, 157] width 120 height 120
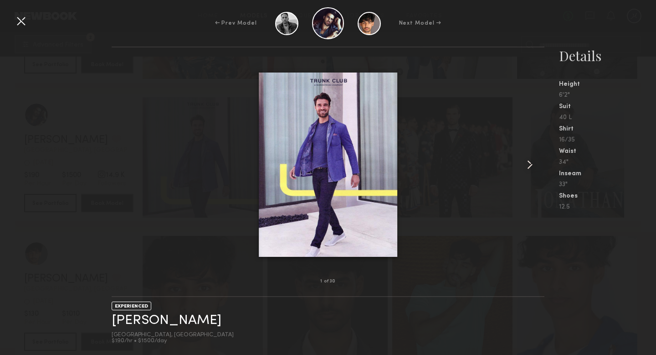
click at [533, 162] on common-icon at bounding box center [530, 164] width 15 height 15
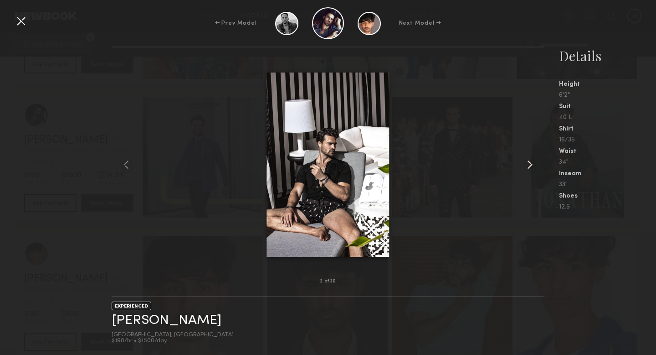
click at [533, 162] on common-icon at bounding box center [530, 164] width 15 height 15
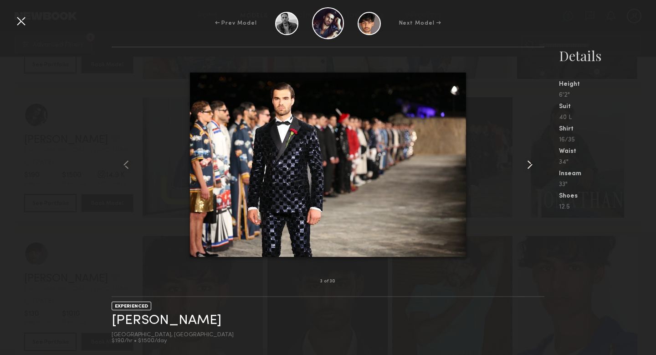
click at [533, 162] on common-icon at bounding box center [530, 164] width 15 height 15
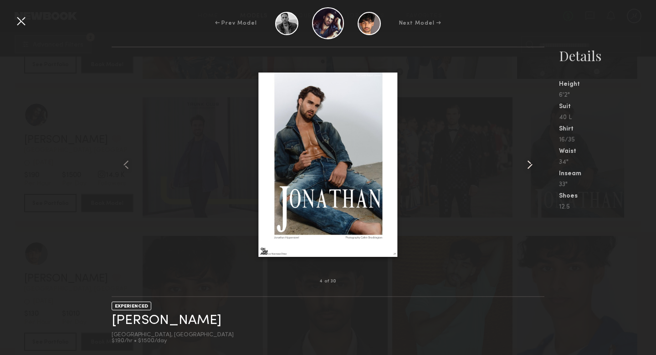
click at [533, 162] on common-icon at bounding box center [530, 164] width 15 height 15
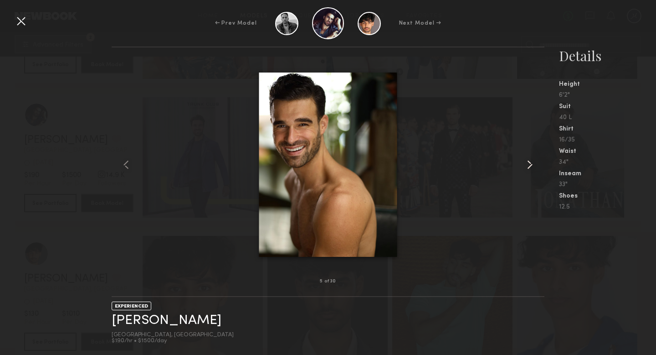
click at [533, 162] on common-icon at bounding box center [530, 164] width 15 height 15
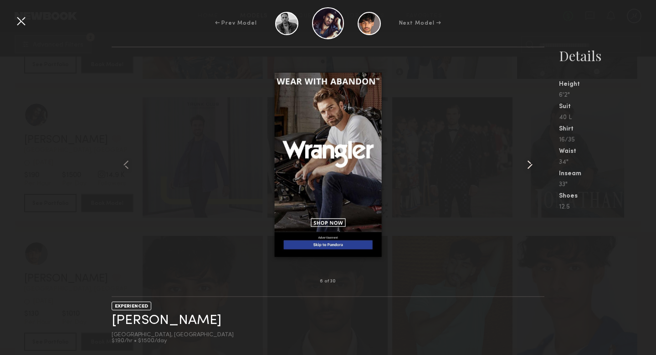
click at [533, 162] on common-icon at bounding box center [530, 164] width 15 height 15
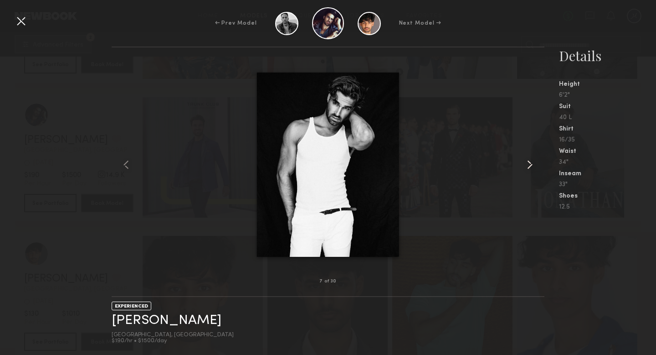
click at [533, 162] on common-icon at bounding box center [530, 164] width 15 height 15
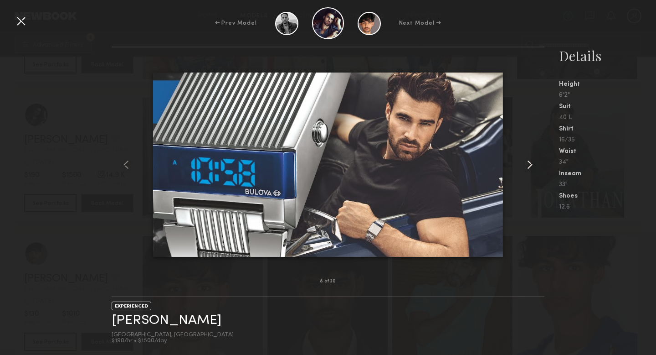
click at [533, 163] on common-icon at bounding box center [530, 164] width 15 height 15
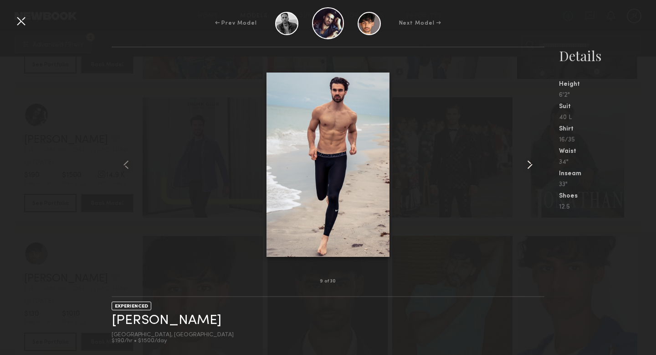
click at [533, 163] on common-icon at bounding box center [530, 164] width 15 height 15
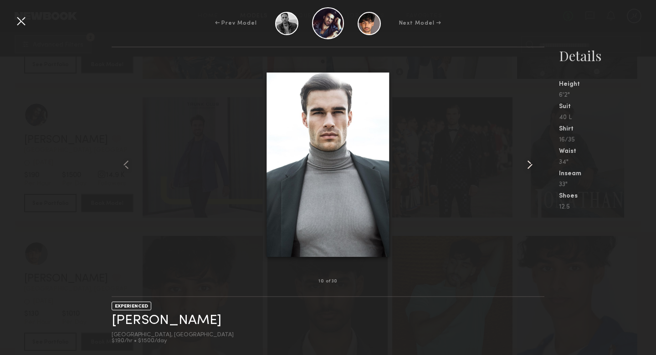
click at [533, 163] on common-icon at bounding box center [530, 164] width 15 height 15
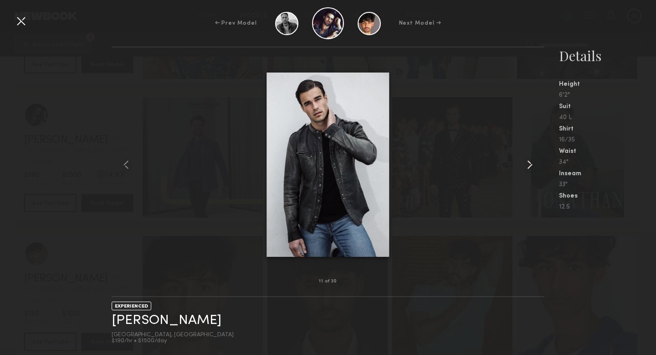
click at [533, 163] on common-icon at bounding box center [530, 164] width 15 height 15
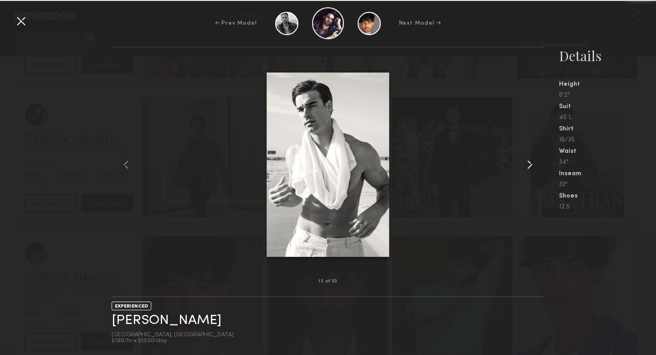
click at [533, 163] on common-icon at bounding box center [530, 164] width 15 height 15
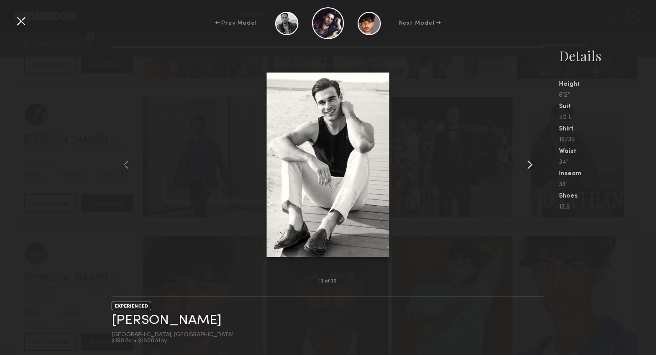
click at [533, 163] on common-icon at bounding box center [530, 164] width 15 height 15
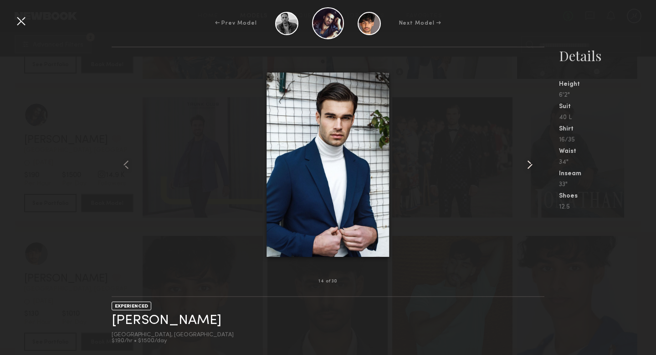
click at [533, 163] on common-icon at bounding box center [530, 164] width 15 height 15
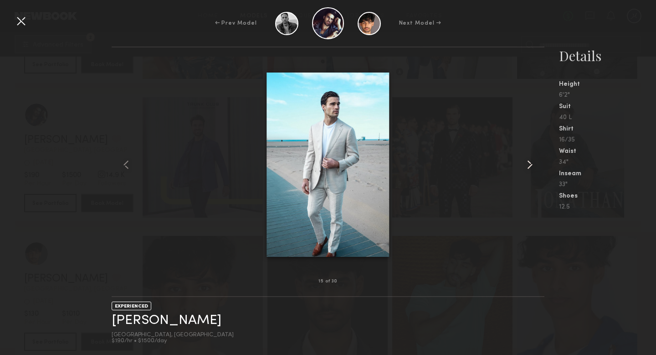
click at [533, 163] on common-icon at bounding box center [530, 164] width 15 height 15
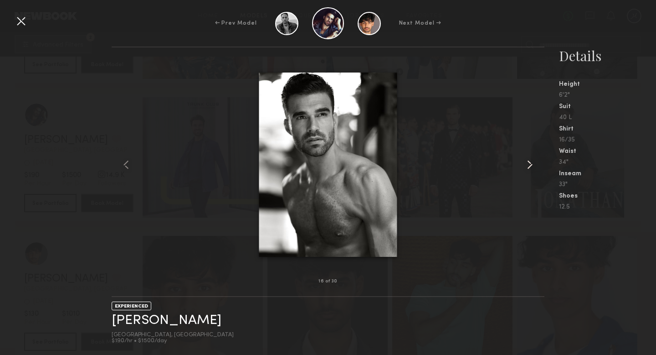
click at [533, 163] on common-icon at bounding box center [530, 164] width 15 height 15
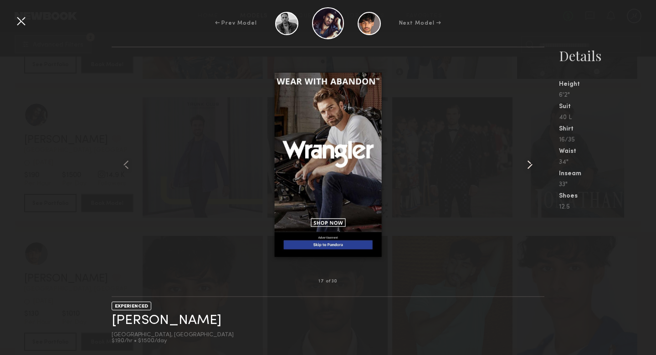
click at [533, 163] on common-icon at bounding box center [530, 164] width 15 height 15
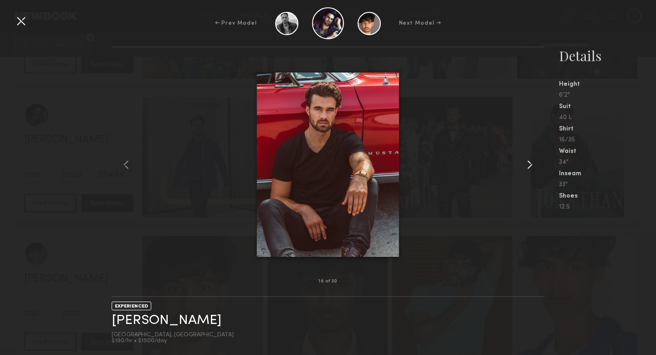
click at [533, 163] on common-icon at bounding box center [530, 164] width 15 height 15
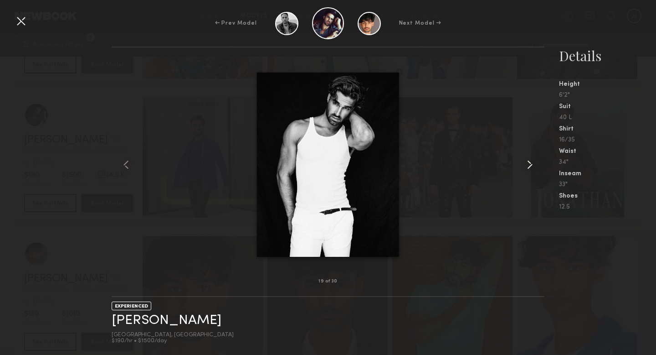
click at [533, 163] on common-icon at bounding box center [530, 164] width 15 height 15
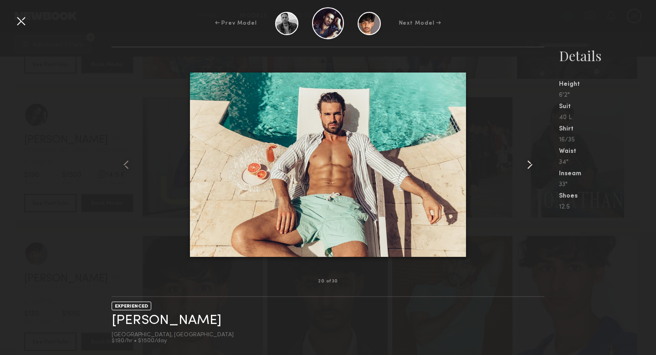
click at [533, 163] on common-icon at bounding box center [530, 164] width 15 height 15
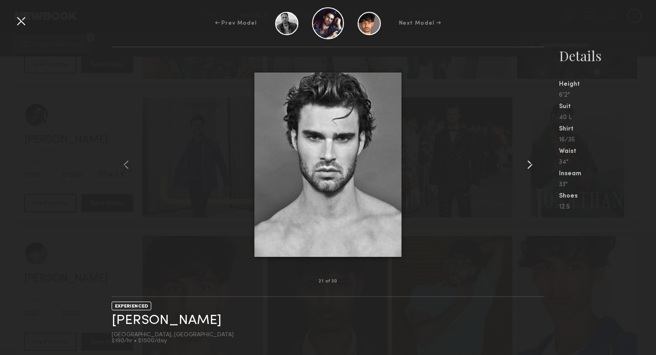
click at [533, 163] on common-icon at bounding box center [530, 164] width 15 height 15
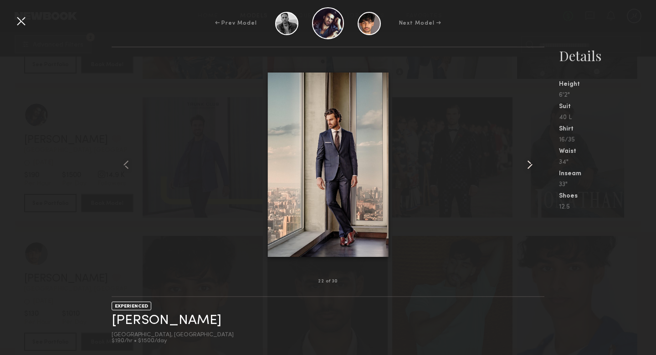
click at [533, 163] on common-icon at bounding box center [530, 164] width 15 height 15
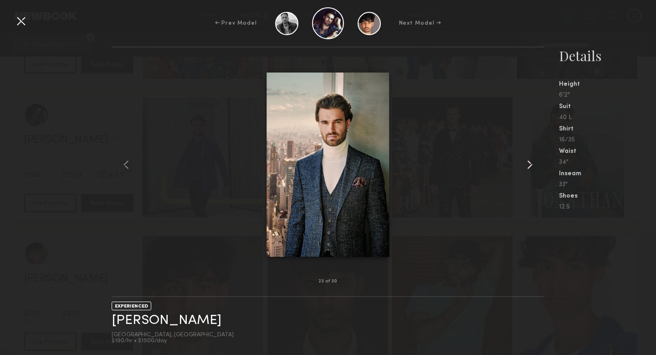
click at [533, 163] on common-icon at bounding box center [530, 164] width 15 height 15
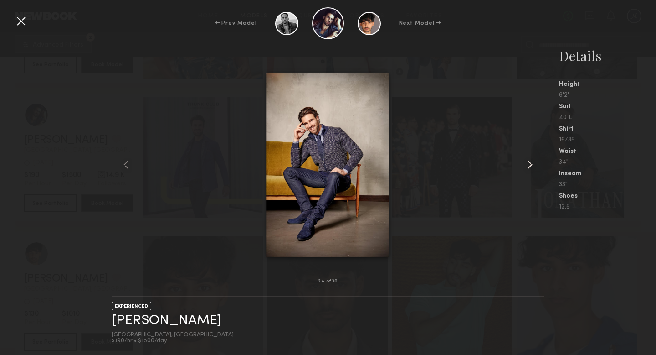
click at [533, 163] on common-icon at bounding box center [530, 164] width 15 height 15
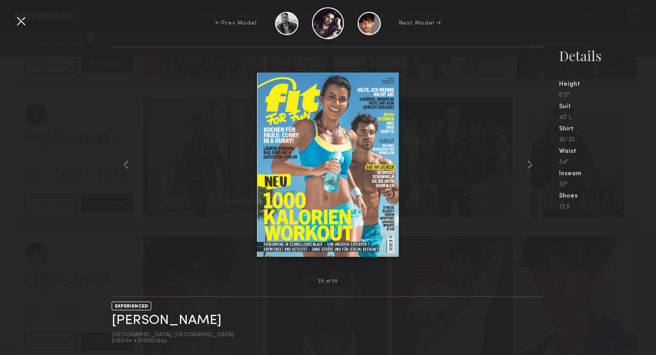
click at [20, 22] on div at bounding box center [21, 21] width 15 height 15
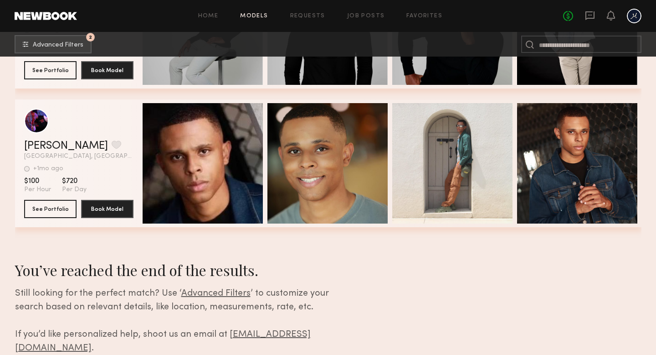
scroll to position [2268, 0]
